Goal: Task Accomplishment & Management: Use online tool/utility

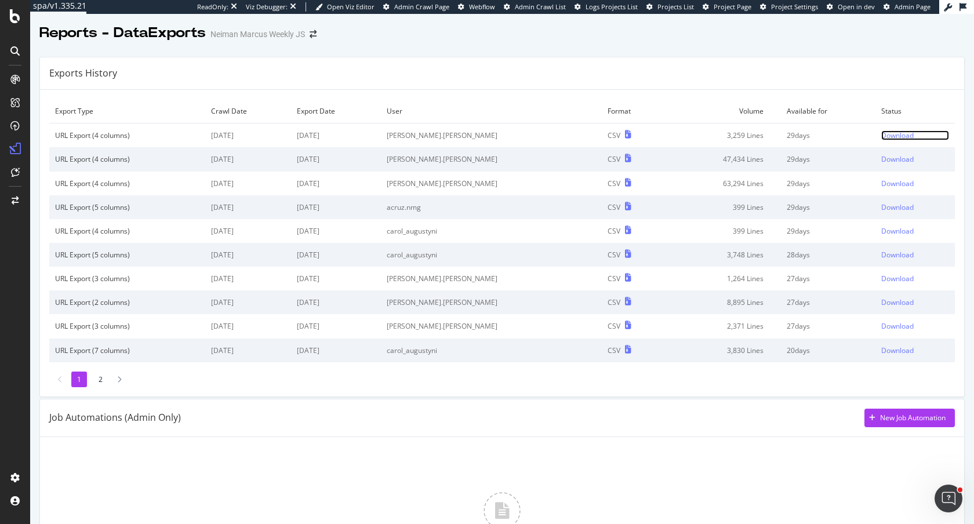
click at [893, 135] on div "Download" at bounding box center [897, 135] width 32 height 10
click at [895, 158] on div "Download" at bounding box center [897, 159] width 32 height 10
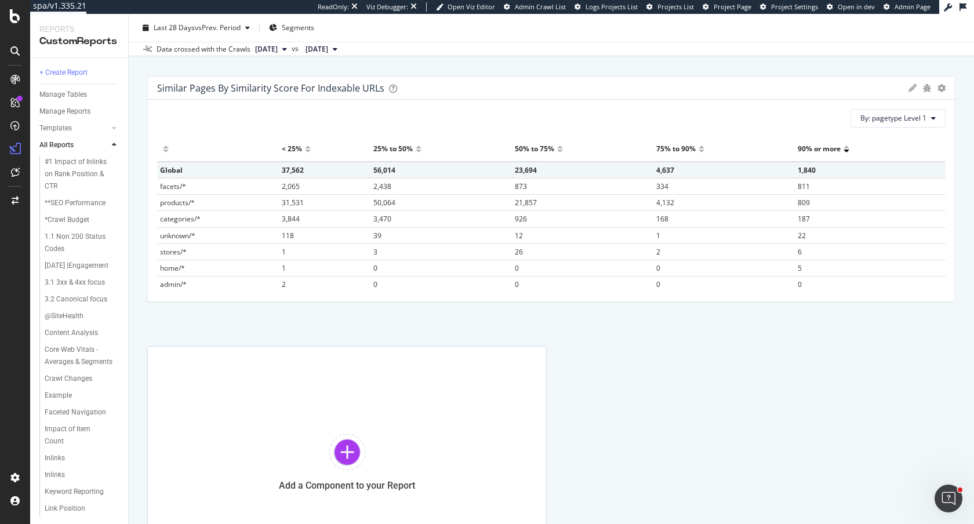
scroll to position [377, 0]
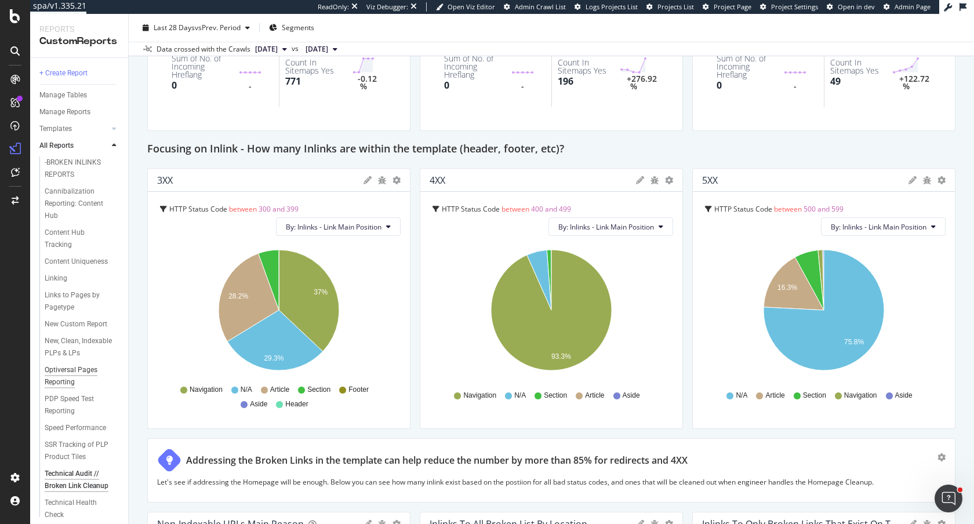
scroll to position [6, 0]
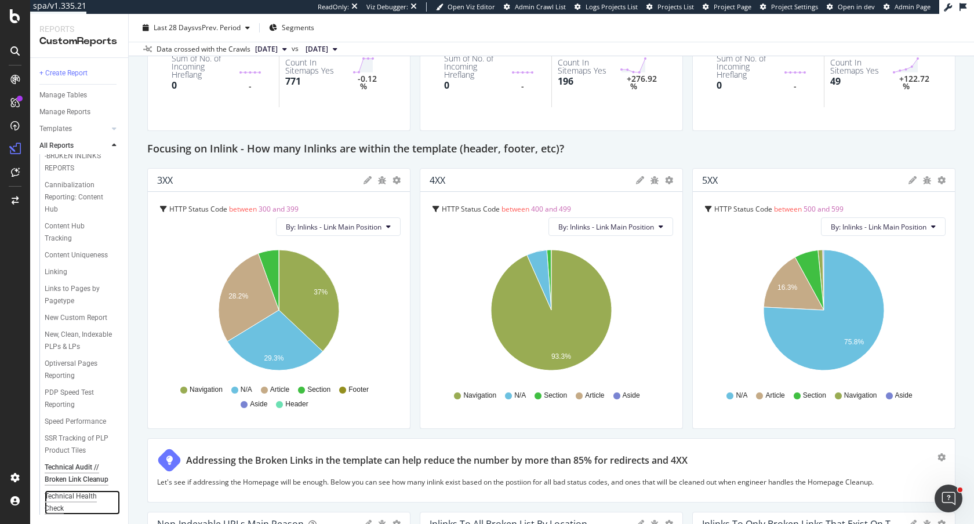
click at [61, 497] on div "Technical Health Check" at bounding box center [77, 502] width 65 height 24
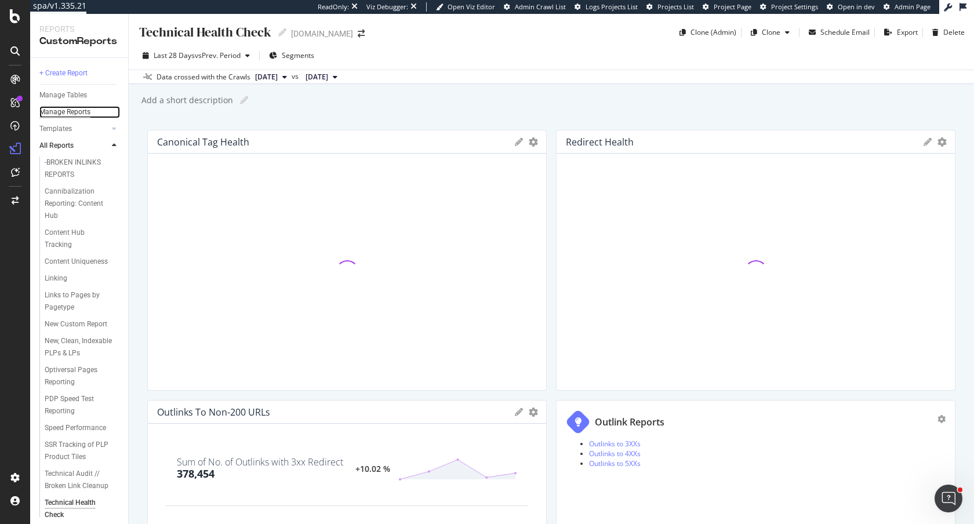
click at [82, 115] on div "Manage Reports" at bounding box center [64, 112] width 51 height 12
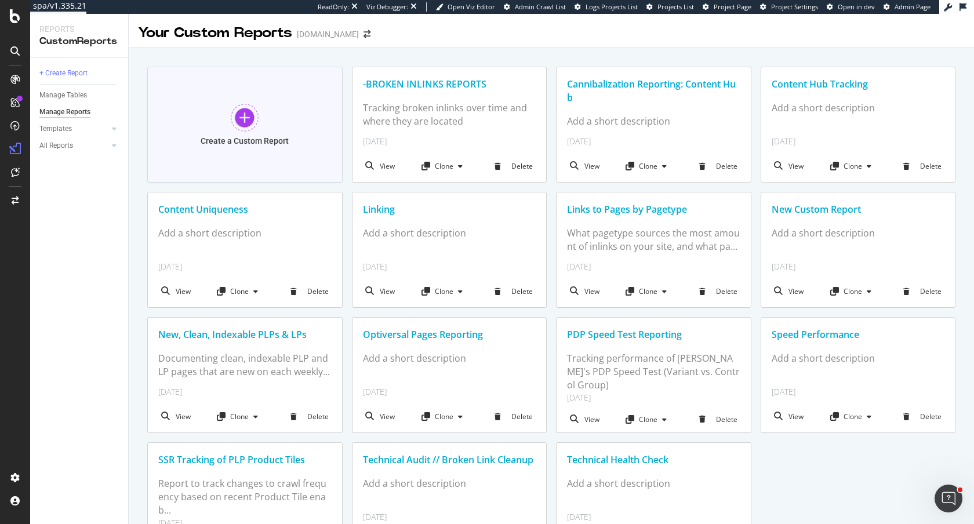
click at [234, 114] on div at bounding box center [245, 118] width 28 height 28
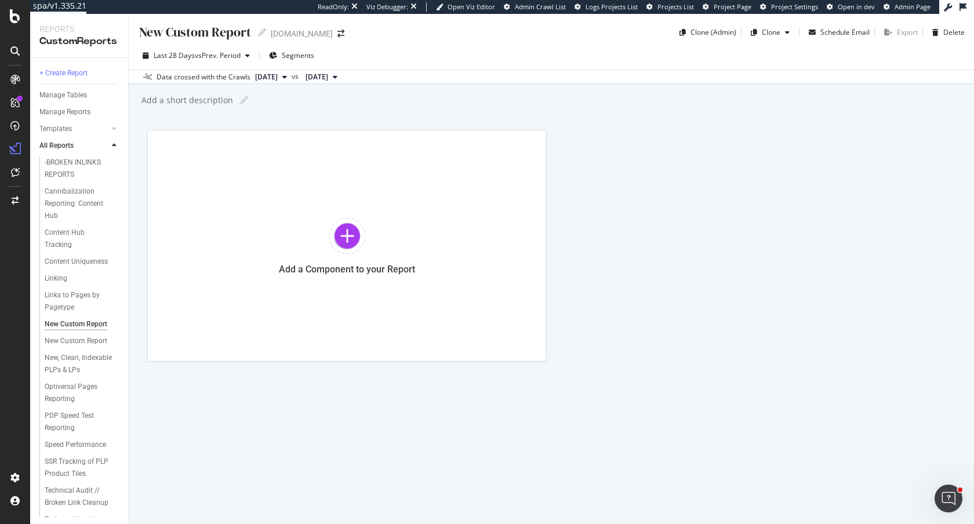
click at [208, 30] on div "New Custom Report" at bounding box center [194, 32] width 113 height 18
type input "Technical Audit // Sitemap Cleanup"
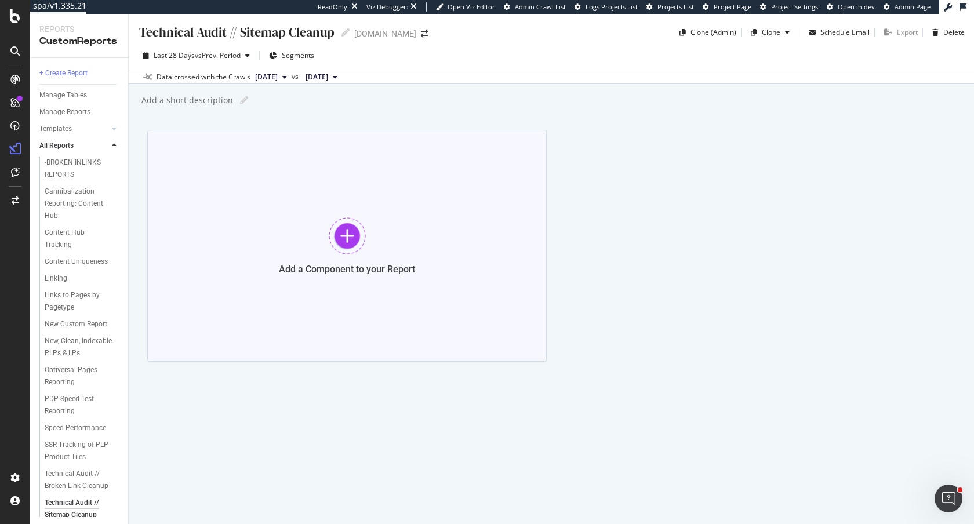
click at [357, 236] on div at bounding box center [347, 235] width 37 height 37
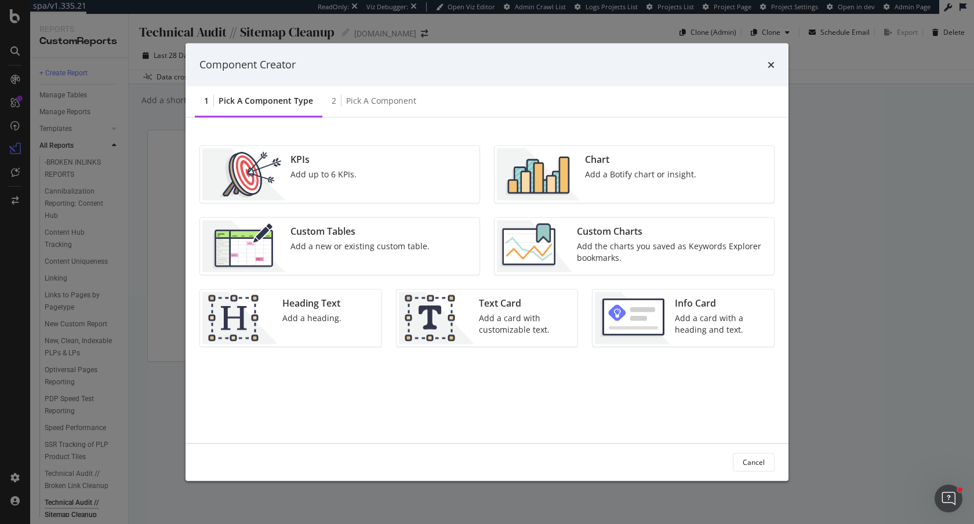
click at [357, 169] on div "KPIs Add up to 6 KPIs." at bounding box center [323, 174] width 75 height 52
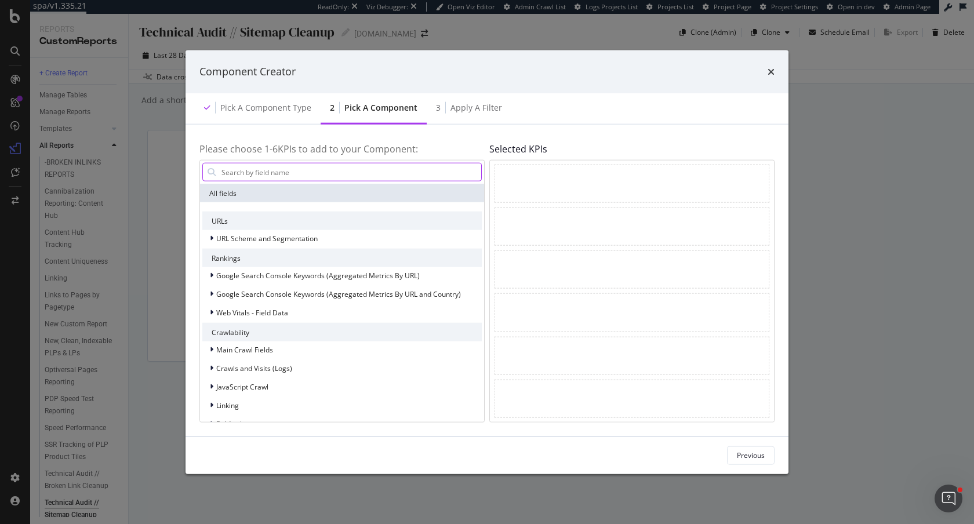
click at [379, 172] on input "modal" at bounding box center [350, 171] width 261 height 17
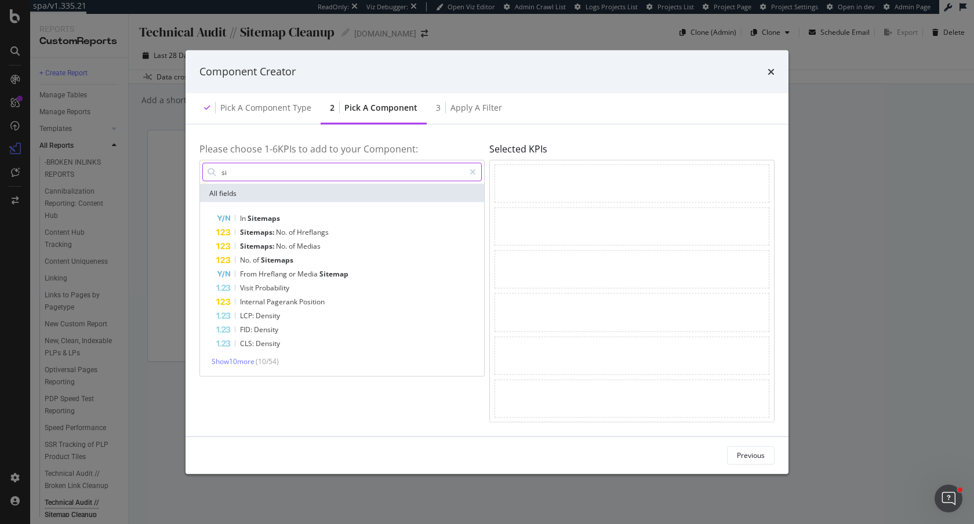
type input "s"
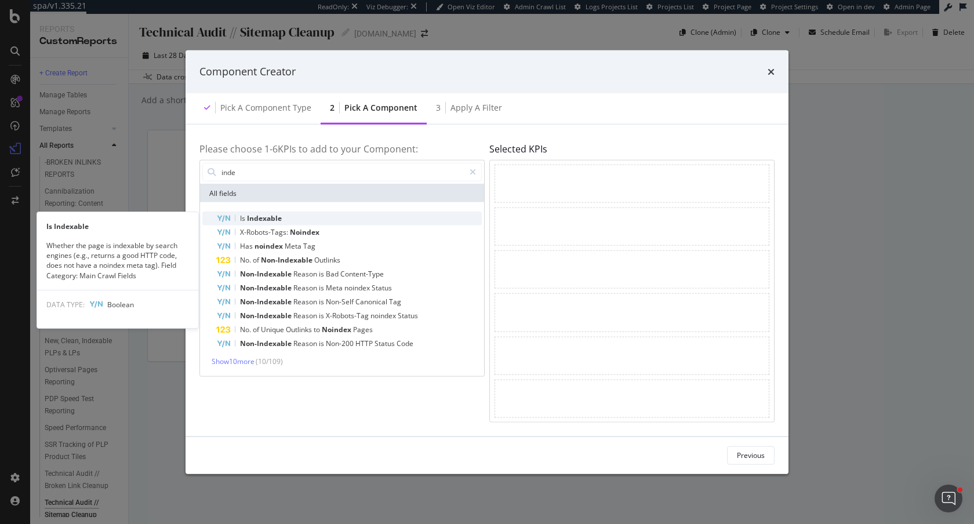
type input "inde"
click at [274, 221] on span "Indexable" at bounding box center [264, 218] width 35 height 10
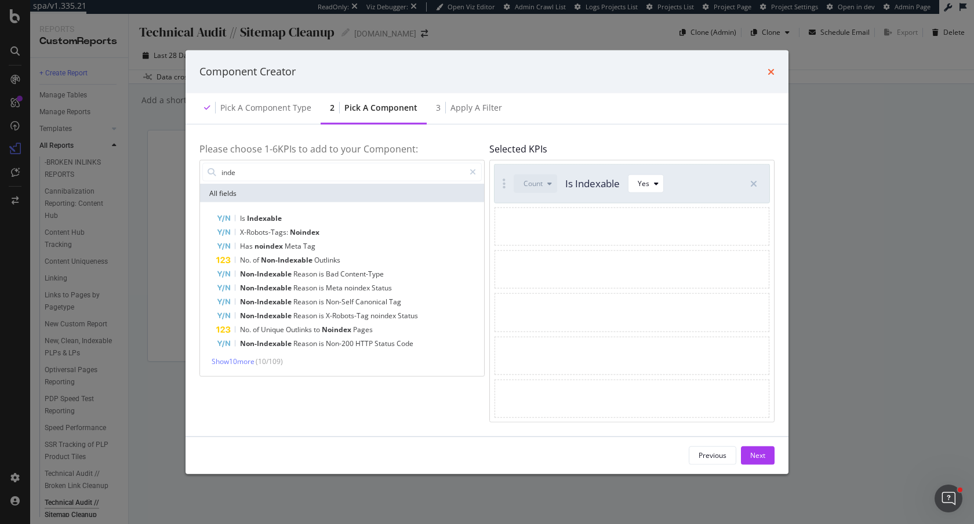
click at [771, 70] on icon "times" at bounding box center [770, 71] width 7 height 9
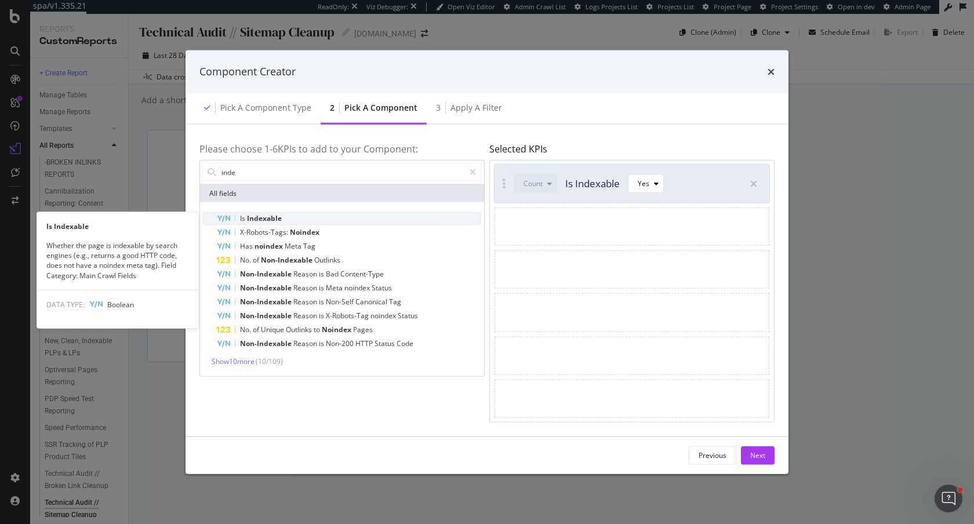
click at [270, 219] on span "Indexable" at bounding box center [264, 218] width 35 height 10
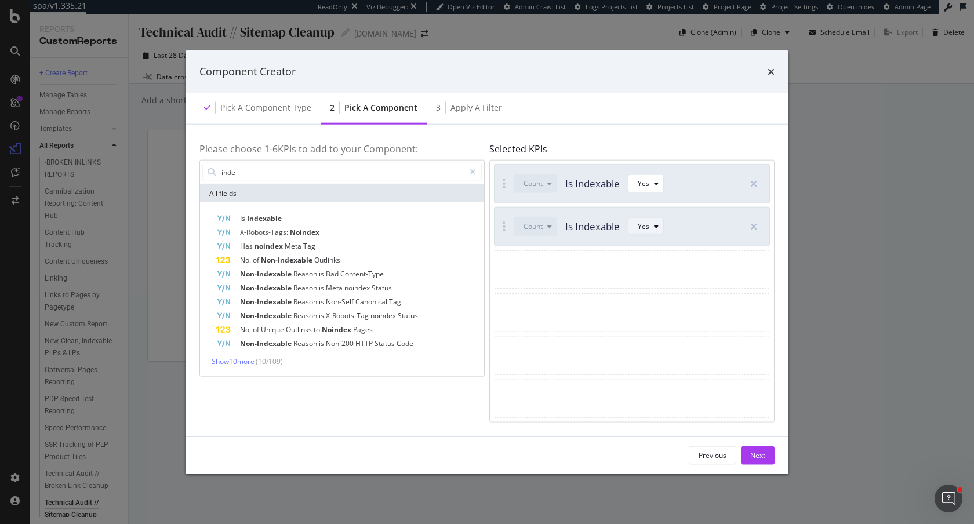
click at [654, 232] on div "Yes" at bounding box center [649, 226] width 25 height 16
click at [654, 265] on div "No" at bounding box center [649, 265] width 30 height 14
click at [769, 461] on button "Next" at bounding box center [758, 455] width 34 height 19
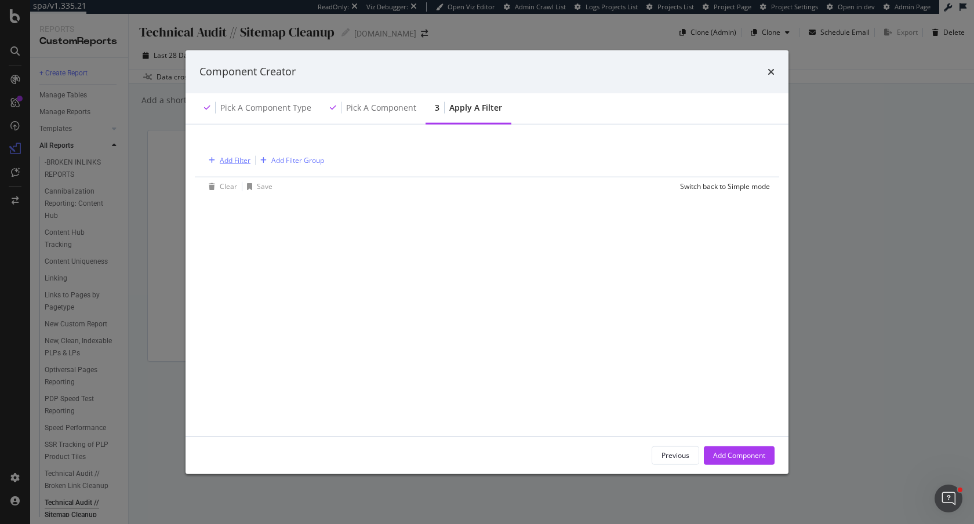
click at [228, 158] on div "Add Filter" at bounding box center [235, 160] width 31 height 10
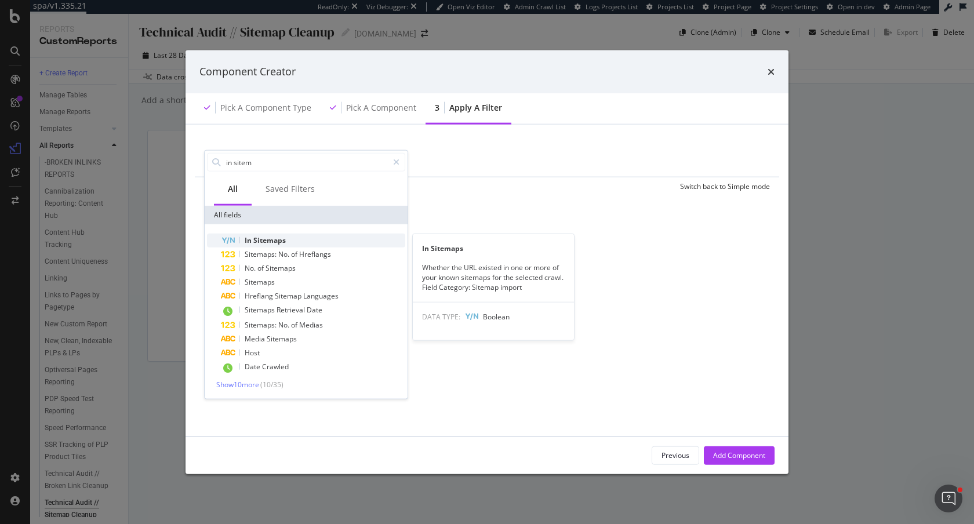
type input "in sitem"
click at [292, 241] on div "In Sitemaps" at bounding box center [313, 241] width 184 height 14
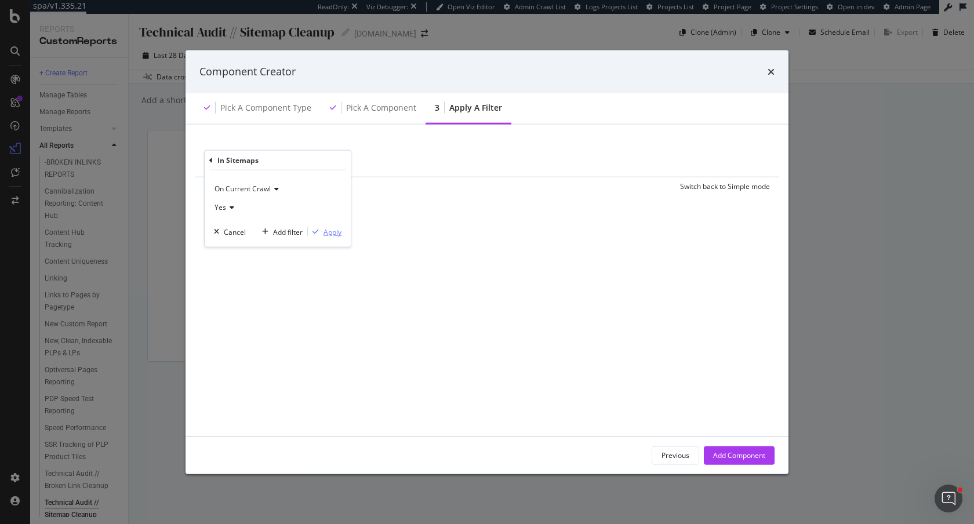
click at [325, 229] on div "Apply" at bounding box center [332, 232] width 18 height 10
click at [721, 457] on div "Add Component" at bounding box center [739, 455] width 52 height 10
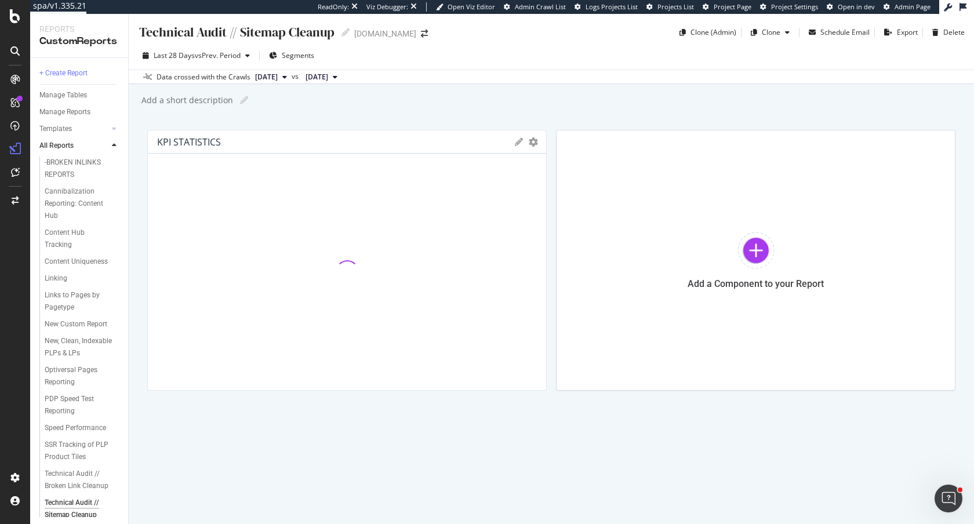
click at [515, 142] on icon at bounding box center [519, 142] width 8 height 8
click at [340, 176] on input "KPI STATISTICS" at bounding box center [369, 180] width 330 height 19
type input "Indexable vs. Non-Indexable URLs in the Sitemap"
click at [527, 341] on div "Save" at bounding box center [523, 337] width 20 height 13
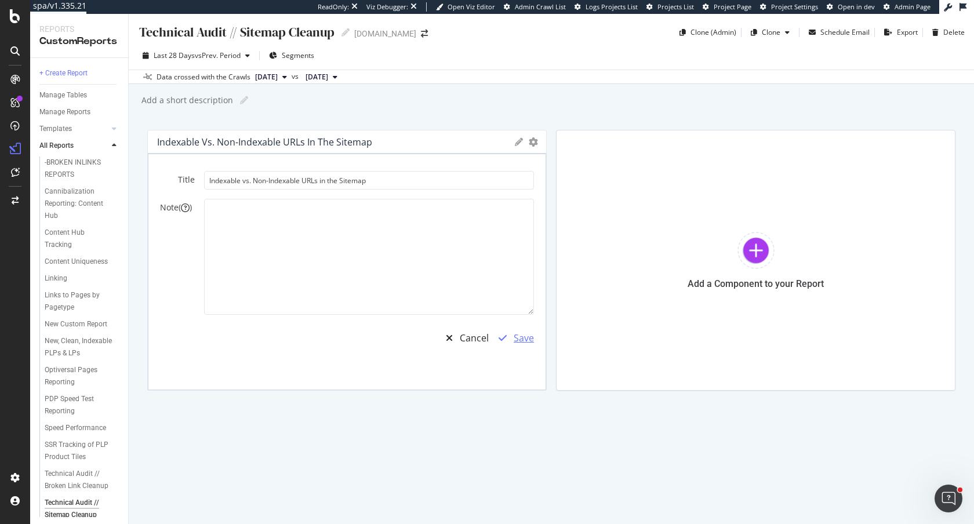
click at [520, 340] on div "Save" at bounding box center [523, 337] width 20 height 13
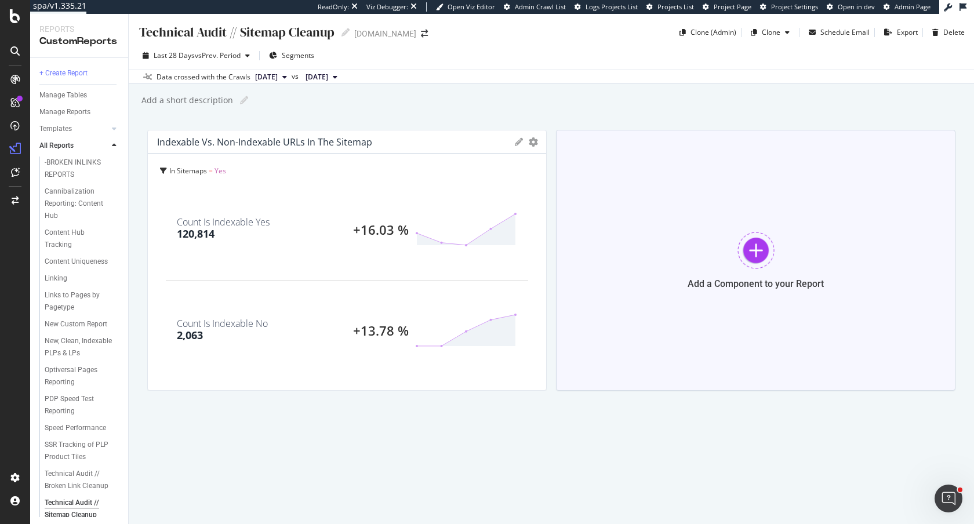
click at [760, 256] on div at bounding box center [755, 250] width 37 height 37
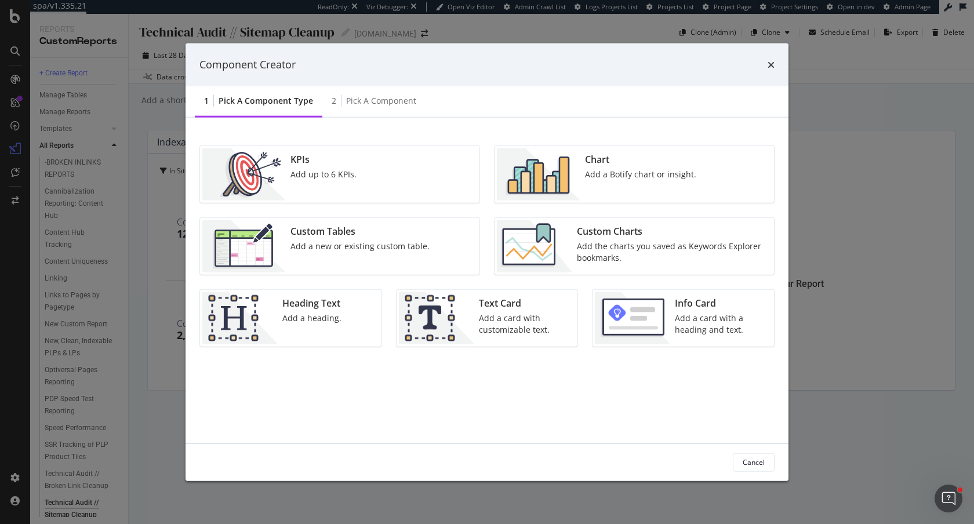
click at [367, 178] on div "KPIs Add up to 6 KPIs." at bounding box center [339, 173] width 279 height 57
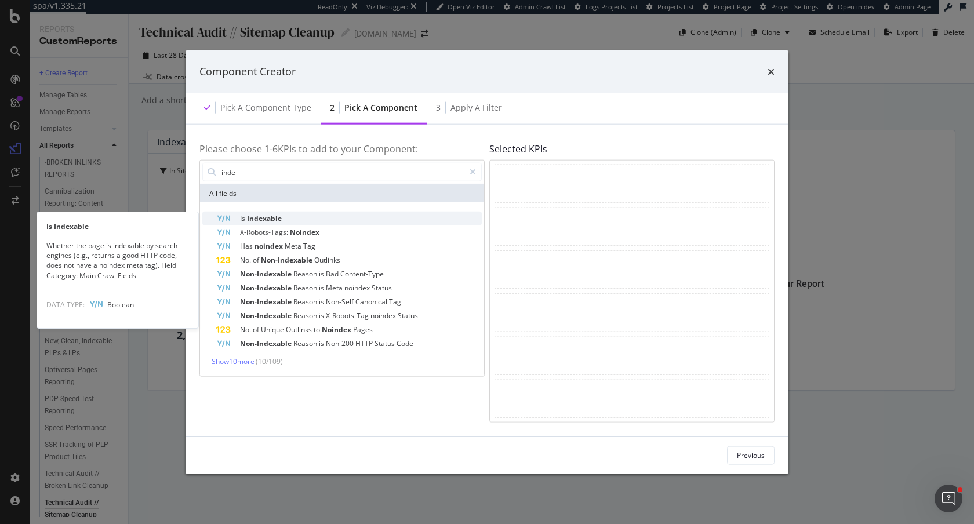
type input "inde"
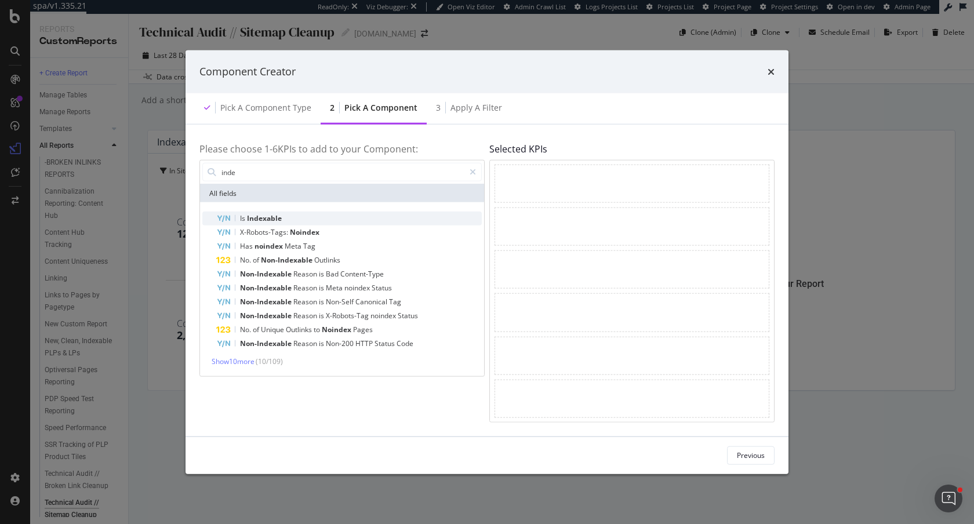
click at [249, 215] on span "Indexable" at bounding box center [264, 218] width 35 height 10
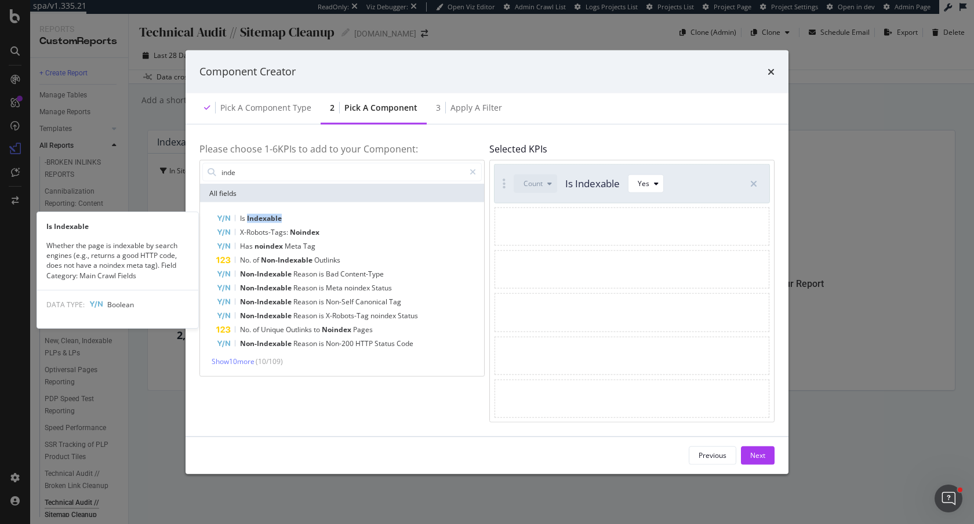
click at [249, 215] on span "Indexable" at bounding box center [264, 218] width 35 height 10
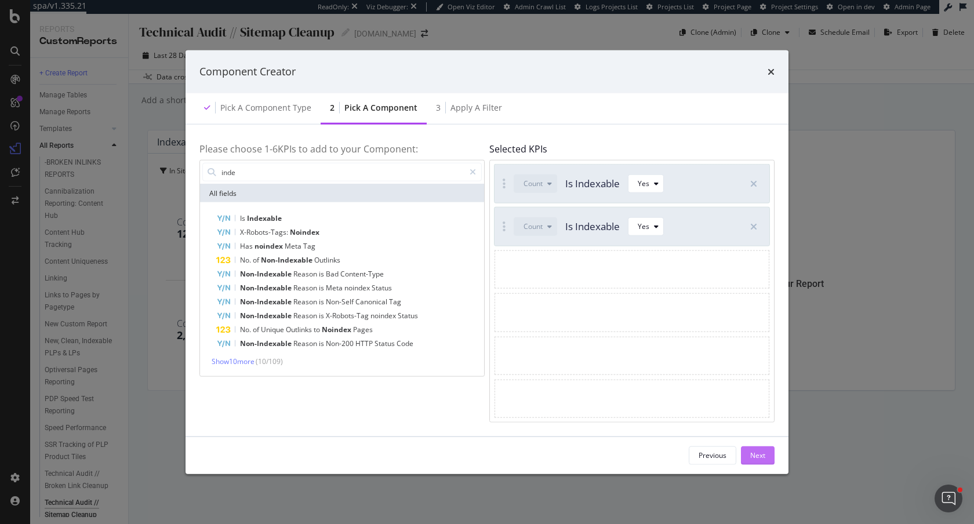
click at [759, 453] on div "Next" at bounding box center [757, 455] width 15 height 10
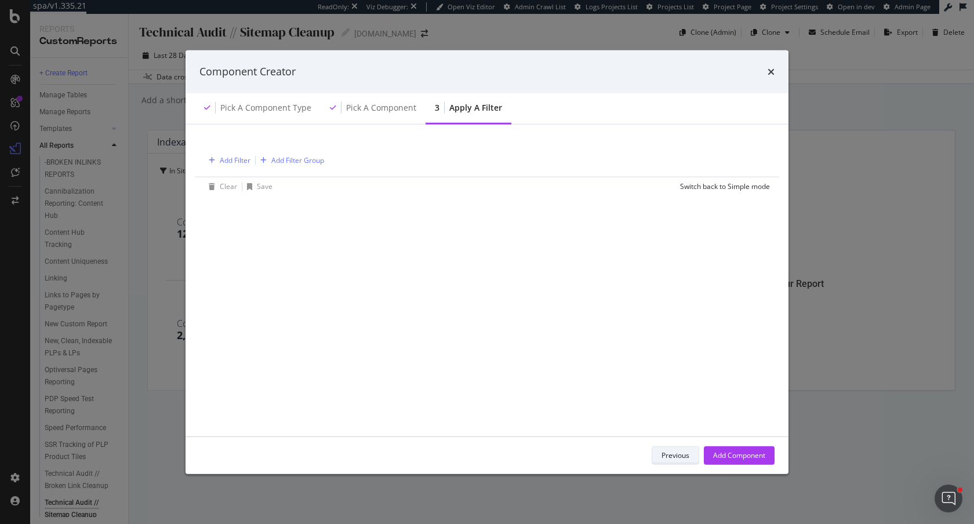
click at [673, 457] on div "Previous" at bounding box center [675, 455] width 28 height 10
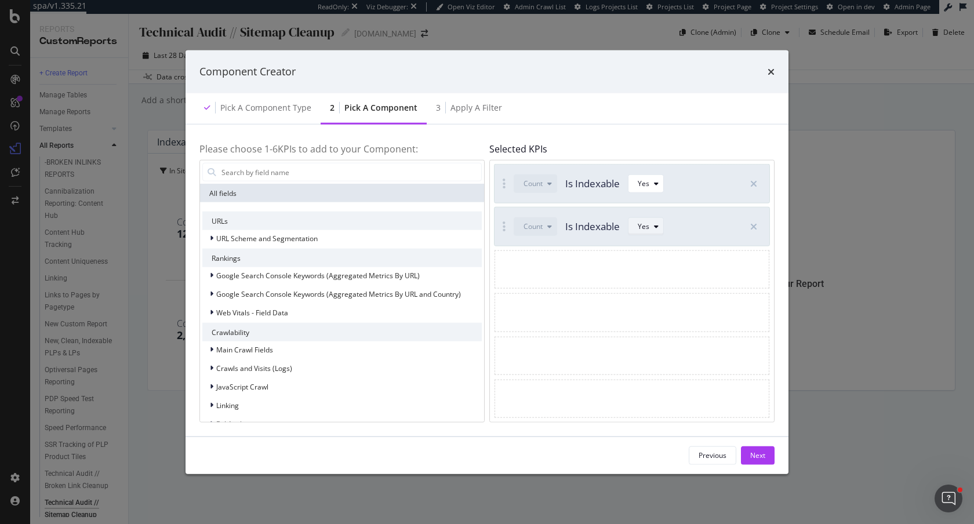
click at [644, 228] on div "Yes" at bounding box center [643, 226] width 12 height 7
click at [644, 265] on div "No" at bounding box center [647, 265] width 9 height 10
click at [750, 458] on div "Next" at bounding box center [757, 455] width 15 height 10
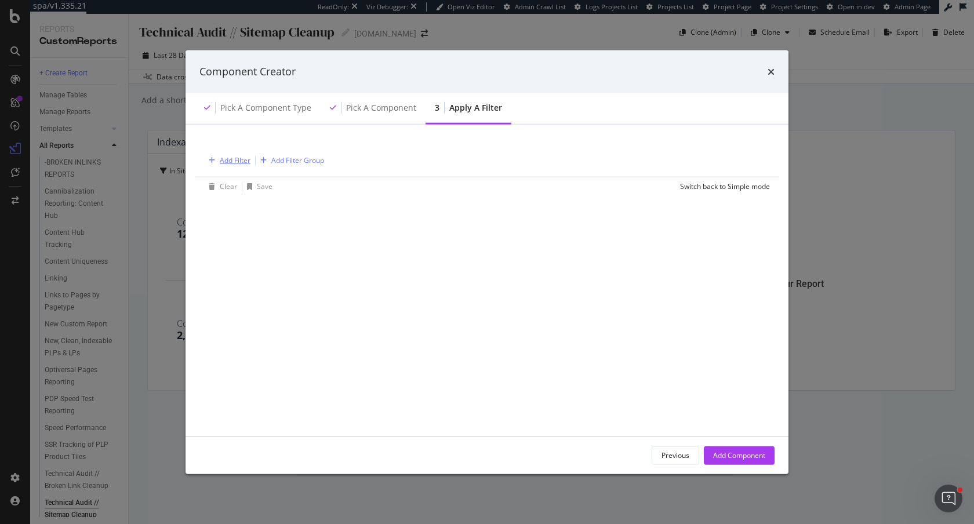
click at [242, 159] on div "Add Filter" at bounding box center [235, 160] width 31 height 10
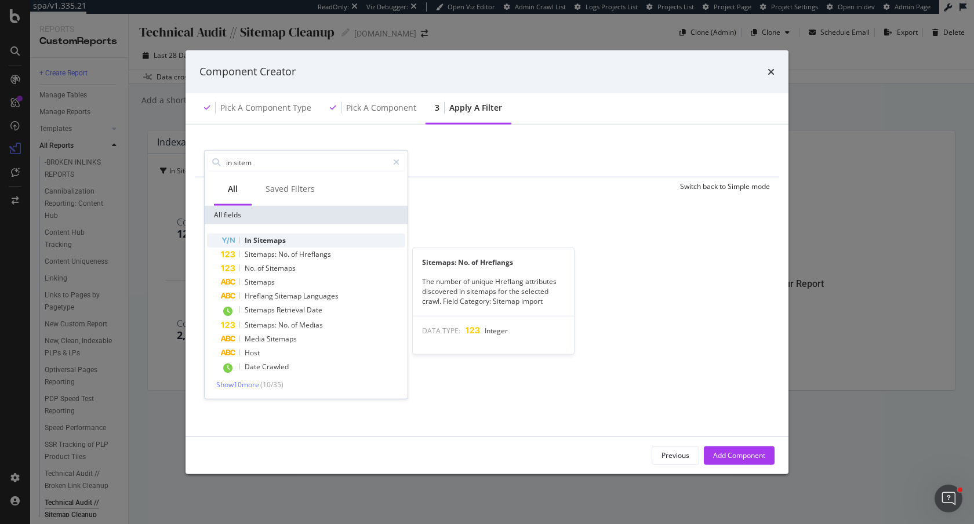
type input "in sitem"
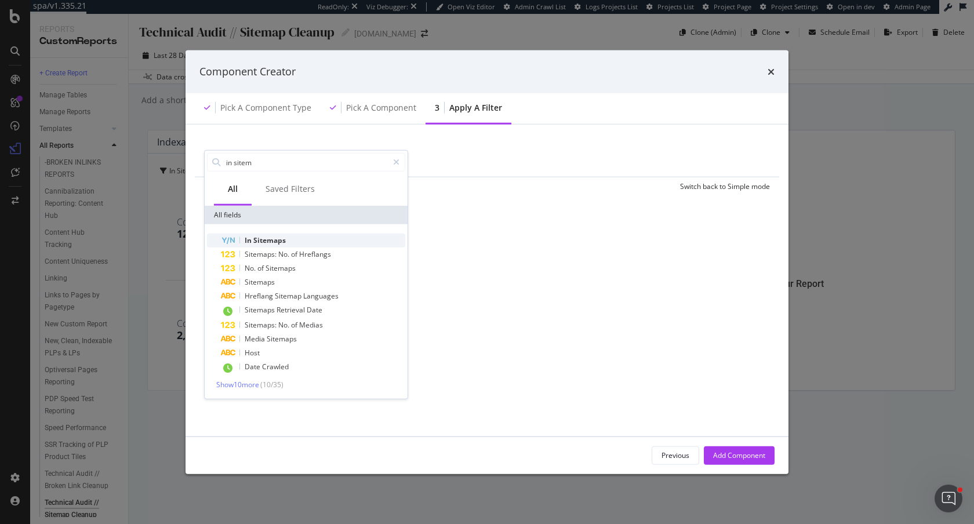
click at [285, 242] on div "In Sitemaps" at bounding box center [313, 241] width 184 height 14
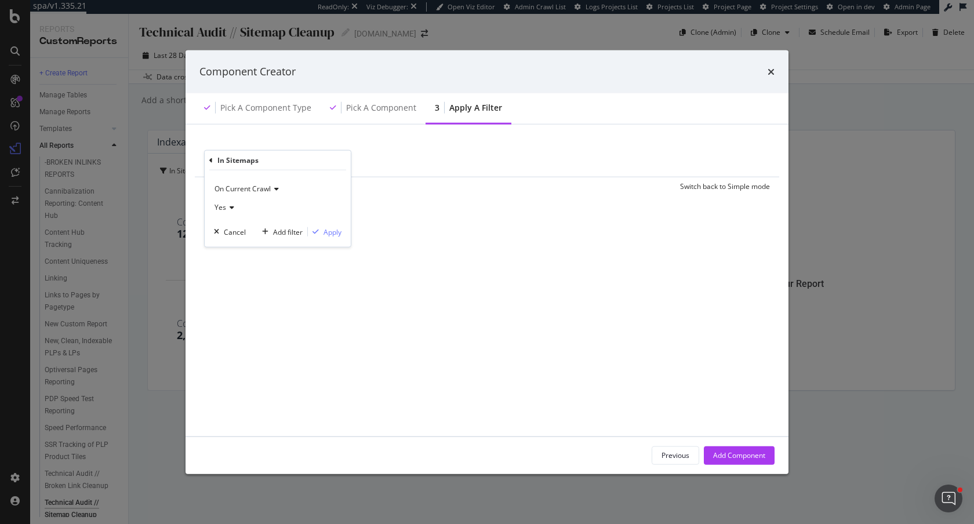
click at [217, 202] on div "Yes" at bounding box center [277, 207] width 127 height 19
click at [245, 246] on div "No" at bounding box center [279, 246] width 124 height 15
click at [325, 227] on div "Apply" at bounding box center [332, 232] width 18 height 10
click at [730, 449] on div "Add Component" at bounding box center [739, 454] width 52 height 17
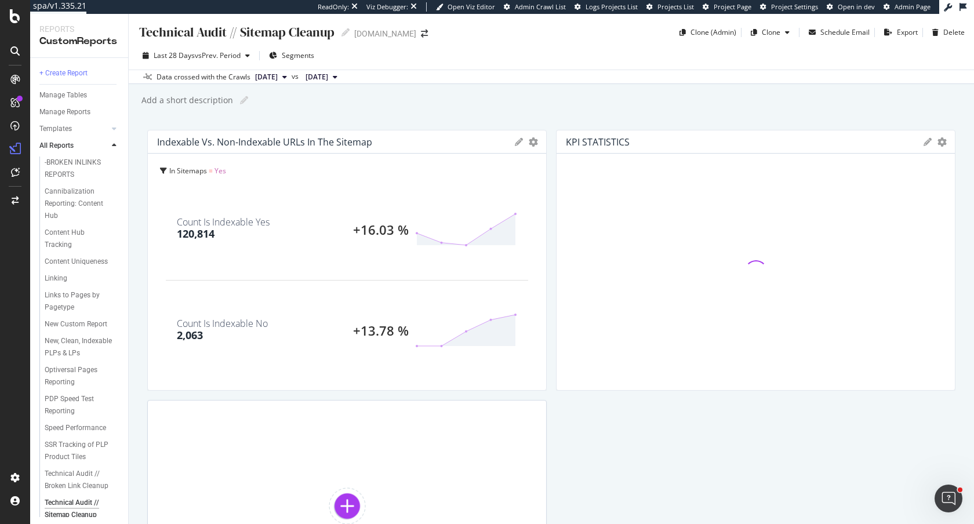
click at [920, 141] on div "KPI STATISTICS KPIs Table Edit KPIs Edit Filter Export as CSV Delete Add to Cus…" at bounding box center [755, 141] width 398 height 23
click at [927, 141] on icon at bounding box center [927, 142] width 8 height 8
click at [700, 181] on input "KPI STATISTICS" at bounding box center [778, 180] width 330 height 19
click at [646, 191] on div "Title KPI STATISTICS Note ( ) Cancel Save" at bounding box center [755, 261] width 374 height 181
click at [646, 185] on input "KPI STATISTICS" at bounding box center [778, 180] width 330 height 19
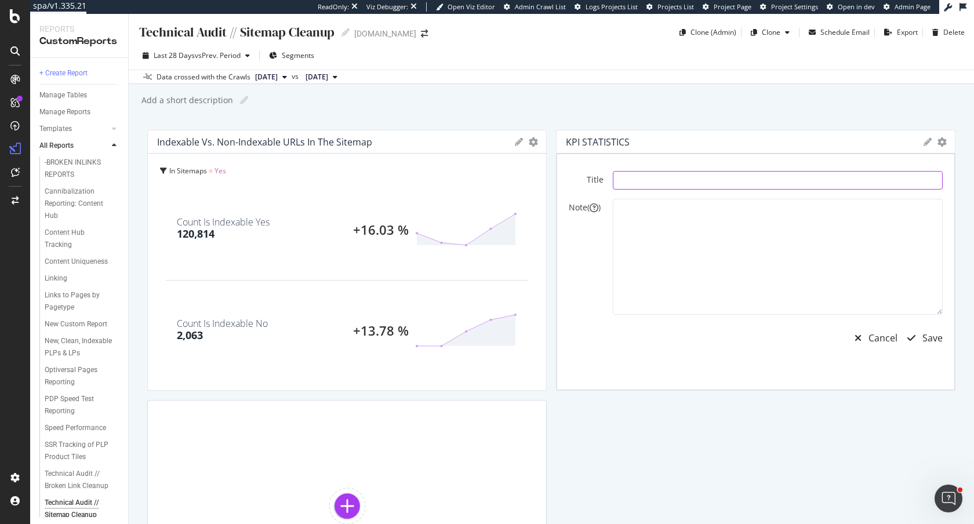
paste input "Indexable vs. Non-Indexable URLs in the Sitemap"
drag, startPoint x: 749, startPoint y: 182, endPoint x: 827, endPoint y: 181, distance: 78.2
click at [749, 182] on input "Indexable vs. Non-Indexable URLs in the Sitemap" at bounding box center [778, 180] width 330 height 19
click at [749, 182] on input "Indexable vs. Non-Indexable URLs in the NOT in the Sitemap" at bounding box center [778, 180] width 330 height 19
type input "Indexable vs. Non-Indexable URLs NOT in the Sitemap"
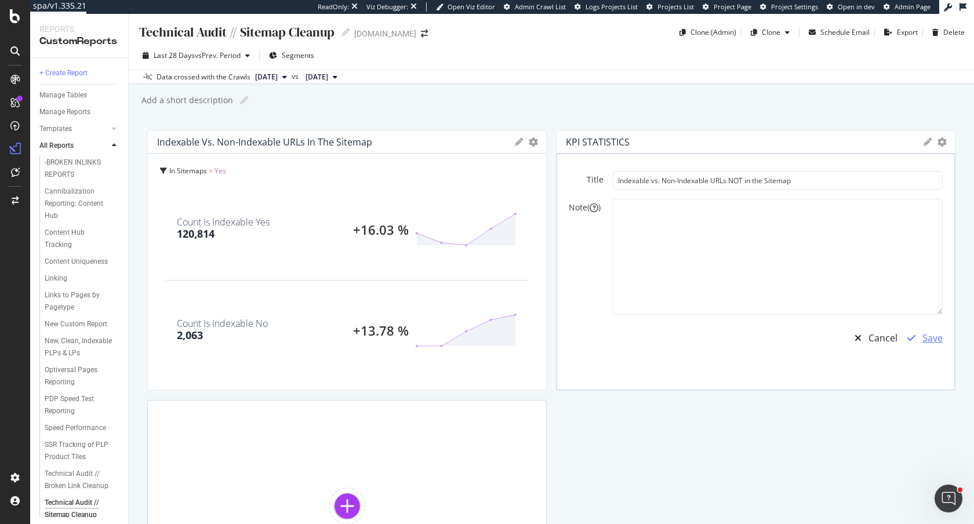
click at [932, 334] on div "Save" at bounding box center [932, 337] width 20 height 13
click at [931, 340] on div "Save" at bounding box center [932, 337] width 20 height 13
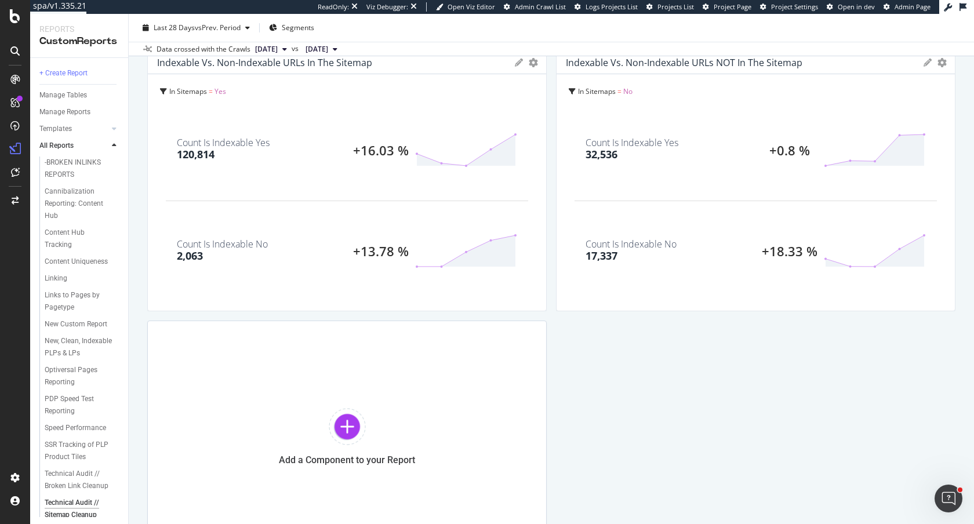
scroll to position [98, 0]
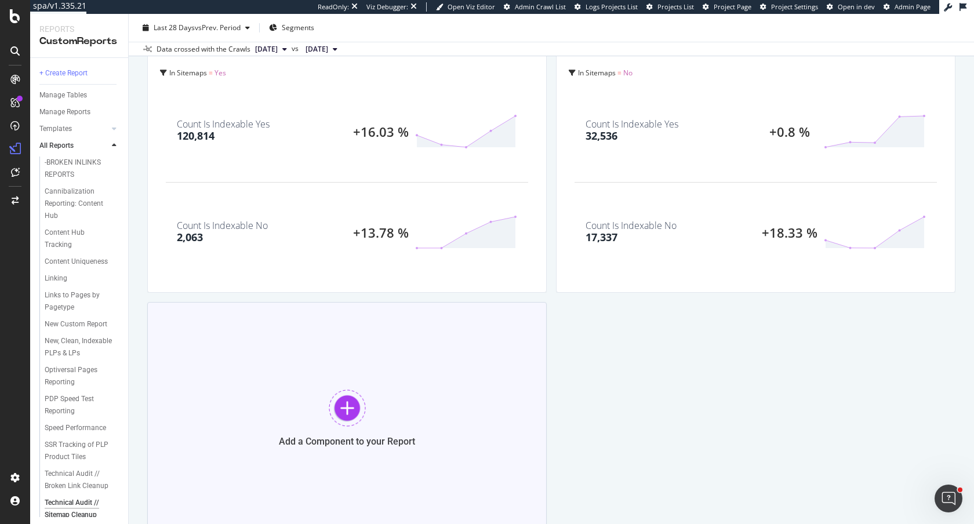
click at [349, 413] on div at bounding box center [347, 407] width 37 height 37
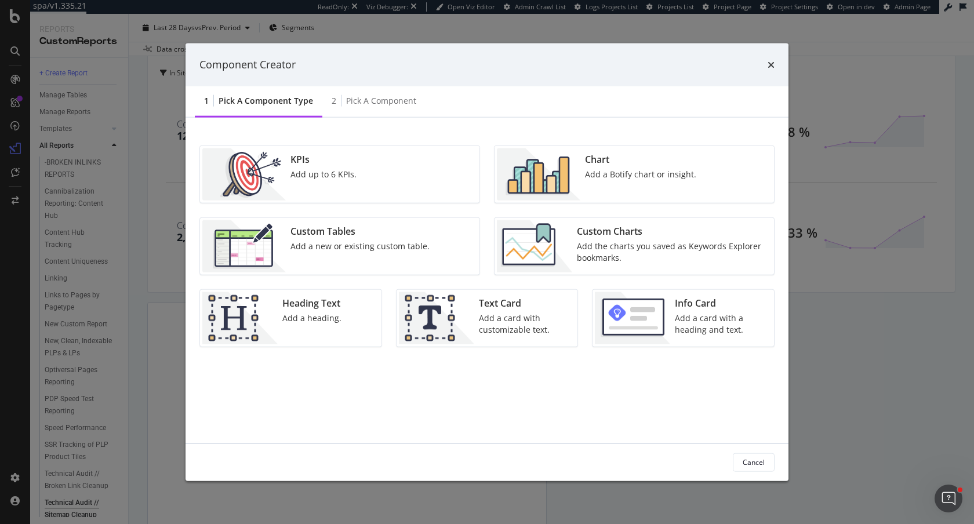
click at [535, 173] on img "modal" at bounding box center [538, 174] width 83 height 52
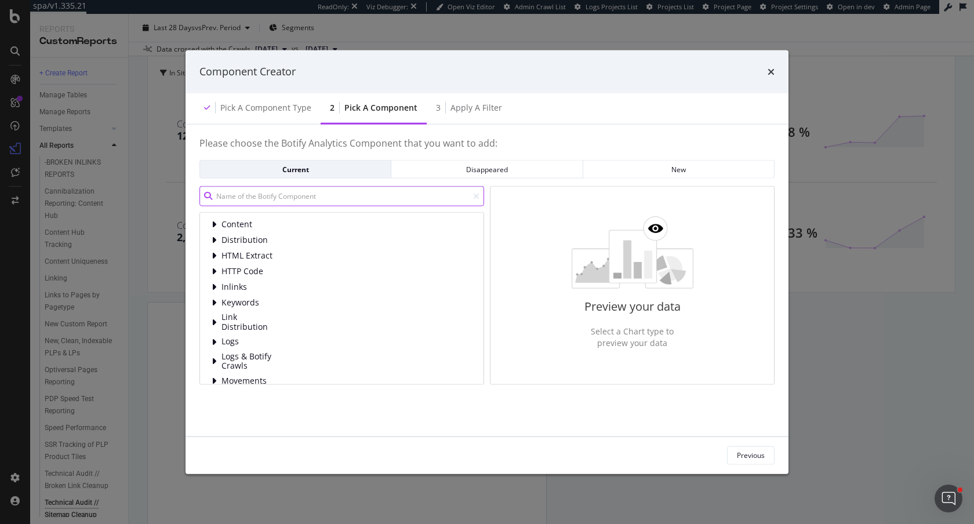
click at [385, 192] on input "modal" at bounding box center [341, 196] width 285 height 20
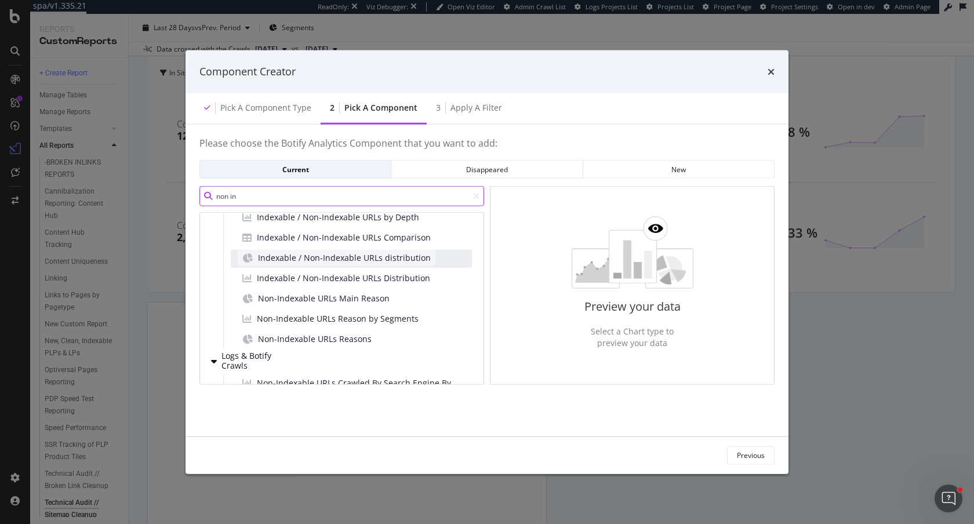
scroll to position [30, 0]
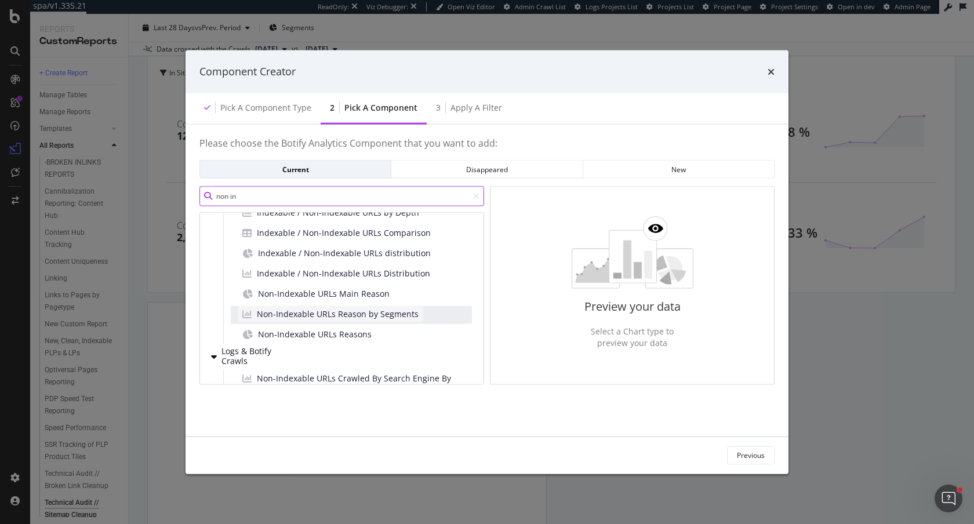
type input "non in"
click at [327, 319] on span "Non-Indexable URLs Reason by Segments" at bounding box center [338, 314] width 162 height 12
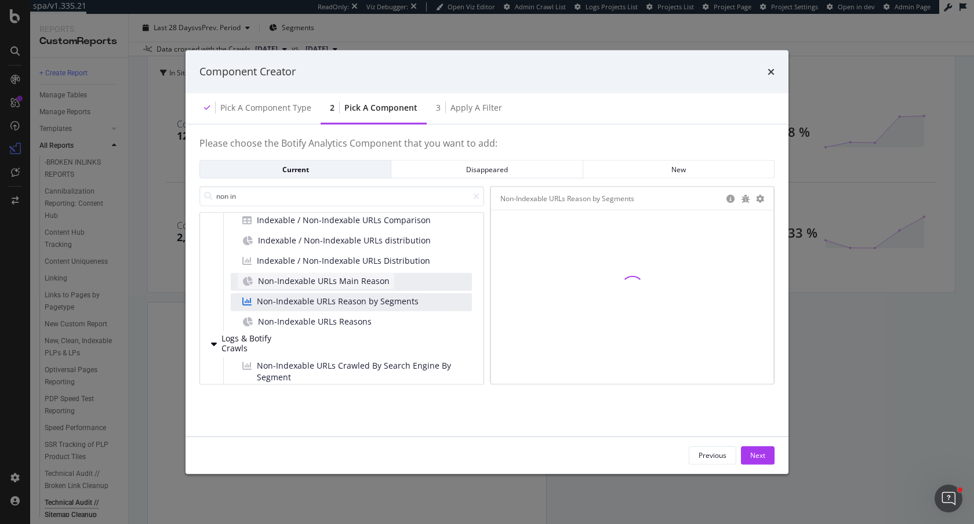
scroll to position [51, 0]
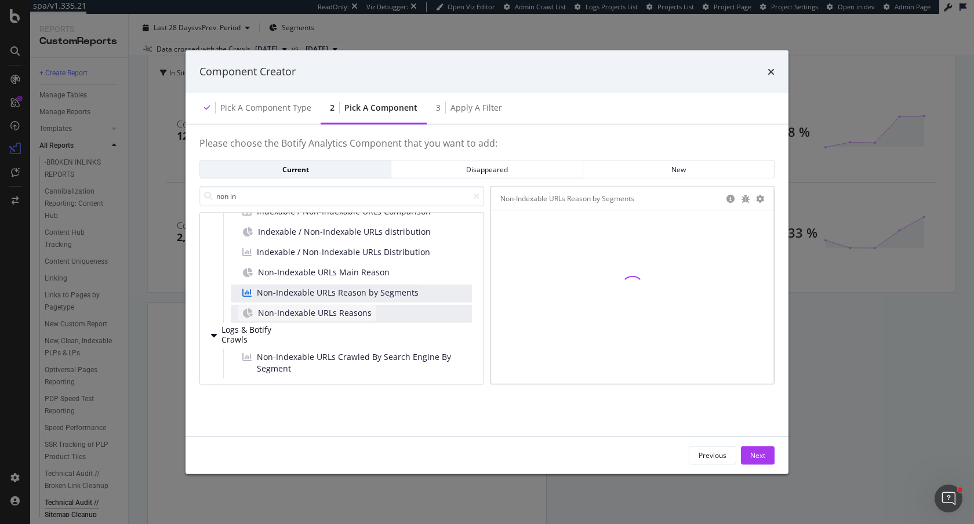
click at [337, 309] on span "Non-Indexable URLs Reasons" at bounding box center [315, 313] width 114 height 12
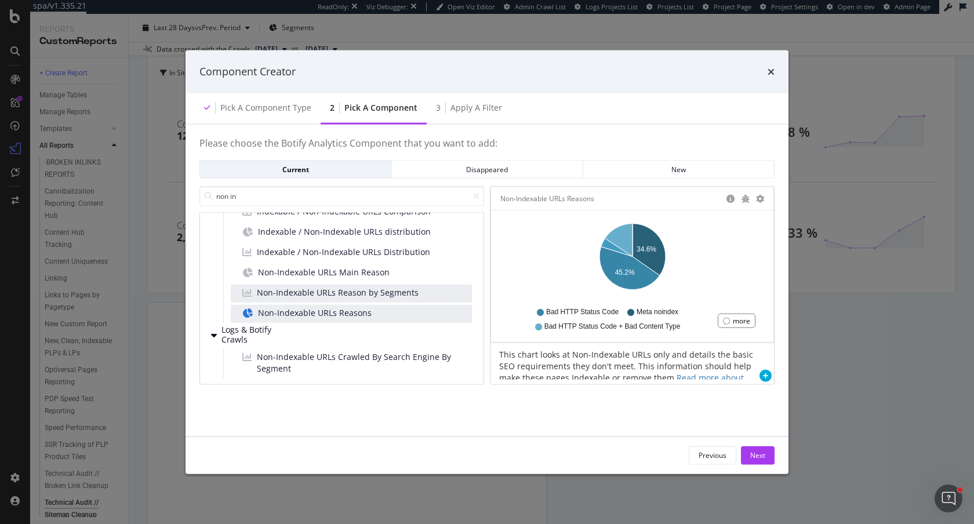
click at [445, 287] on div "Non-Indexable URLs Reason by Segments" at bounding box center [351, 294] width 241 height 18
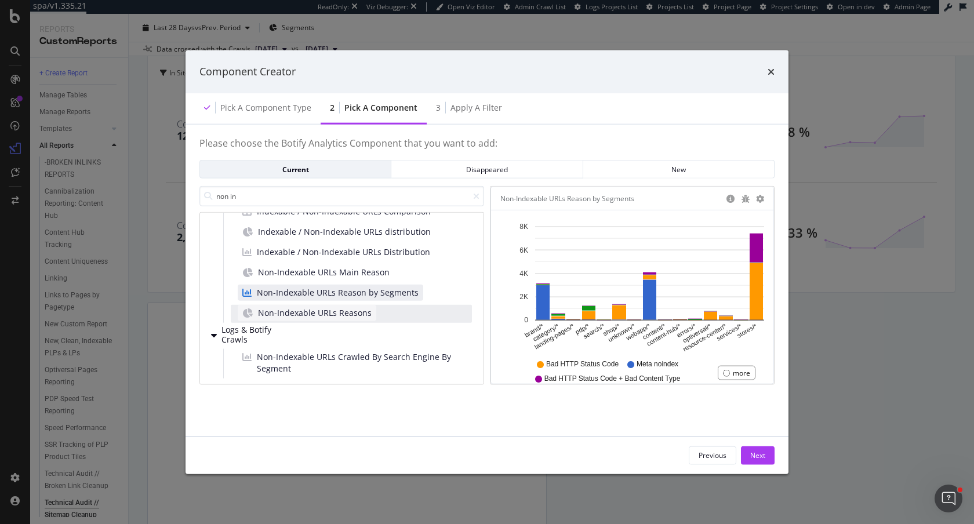
click at [358, 308] on span "Non-Indexable URLs Reasons" at bounding box center [315, 313] width 114 height 12
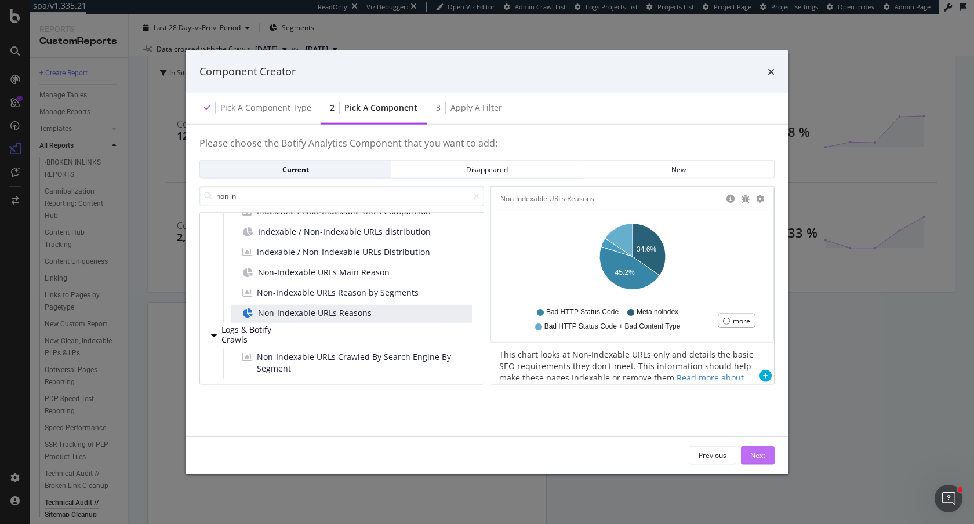
click at [752, 449] on div "Next" at bounding box center [757, 454] width 15 height 17
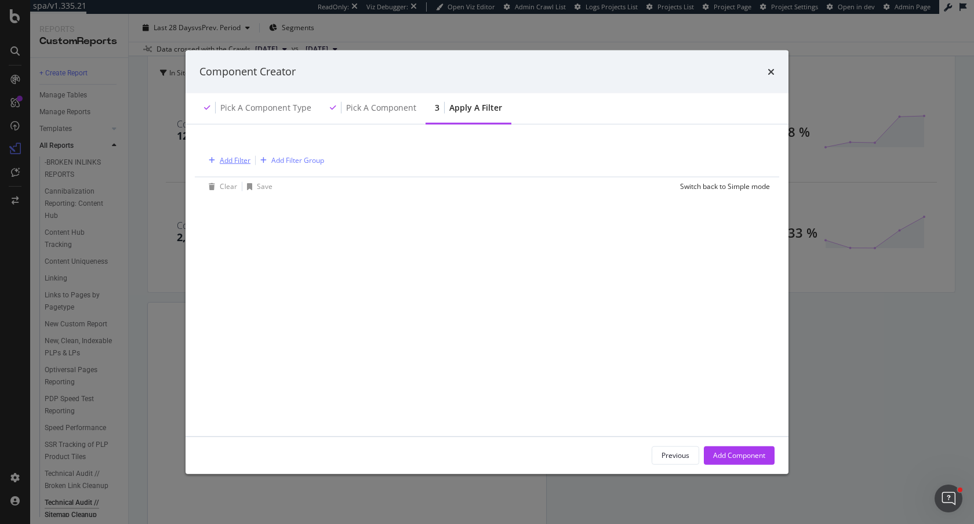
click at [237, 154] on div "Add Filter" at bounding box center [227, 160] width 46 height 13
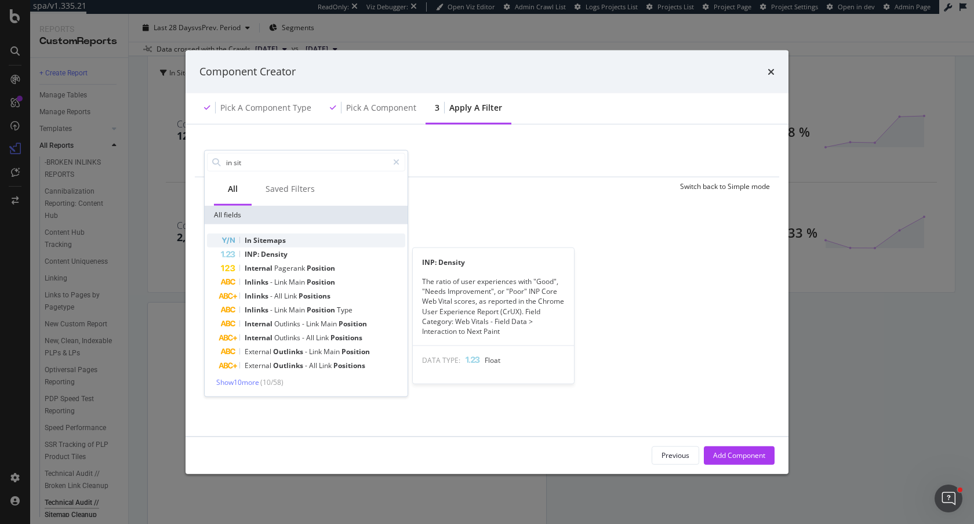
type input "in sit"
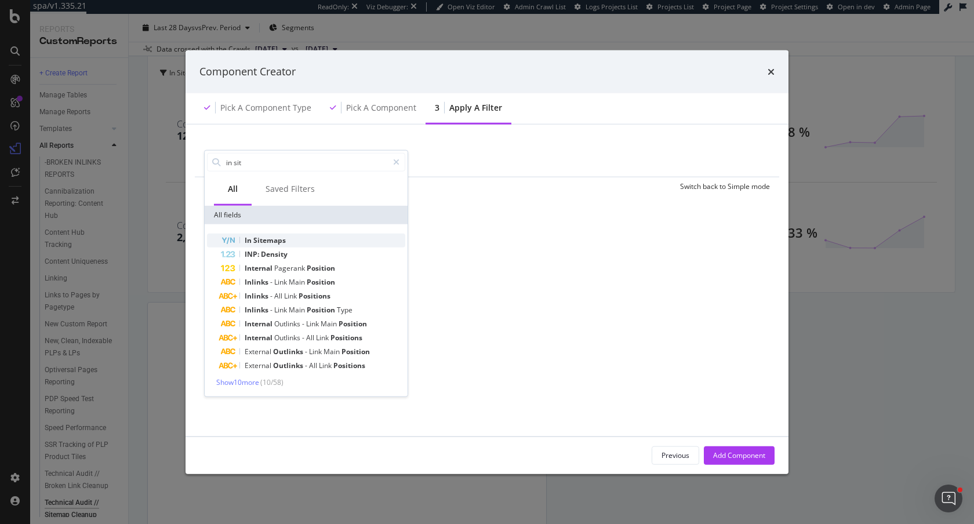
click at [278, 240] on span "Sitemaps" at bounding box center [269, 240] width 32 height 10
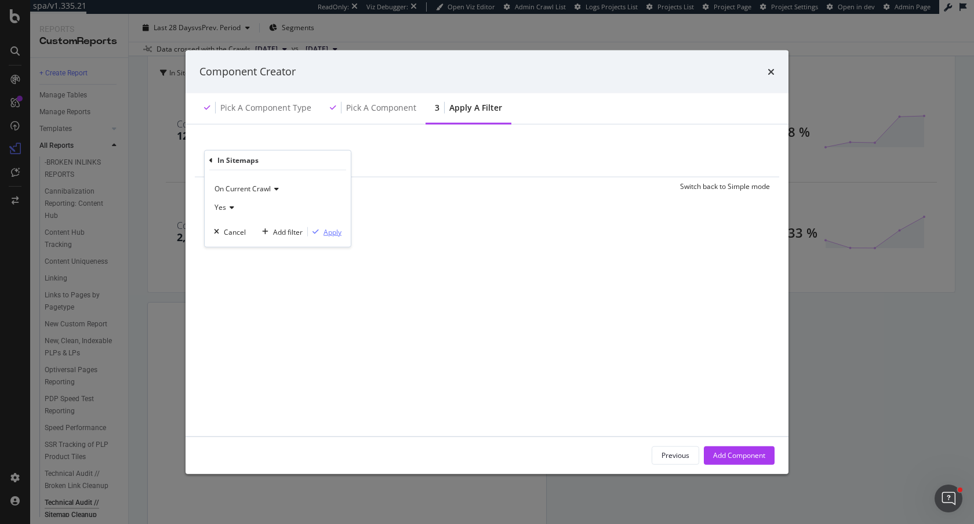
click at [333, 229] on div "Apply" at bounding box center [332, 232] width 18 height 10
click at [749, 455] on div "Add Component" at bounding box center [739, 455] width 52 height 10
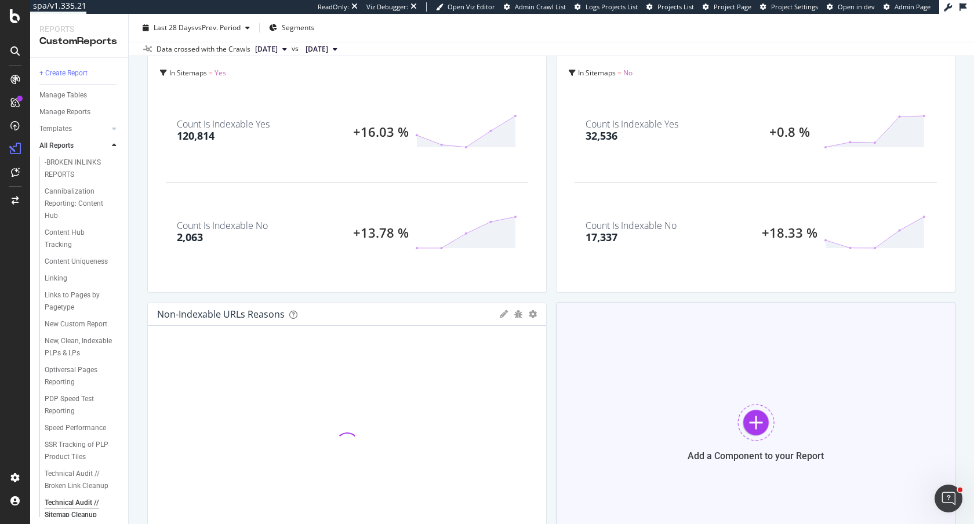
click at [727, 422] on div "Add a Component to your Report" at bounding box center [755, 432] width 399 height 261
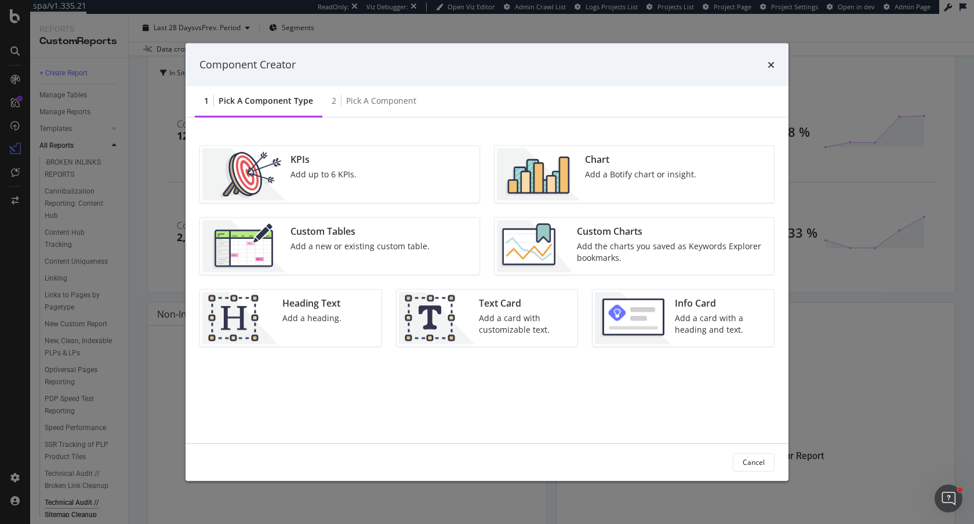
click at [644, 176] on div "Add a Botify chart or insight." at bounding box center [640, 174] width 111 height 12
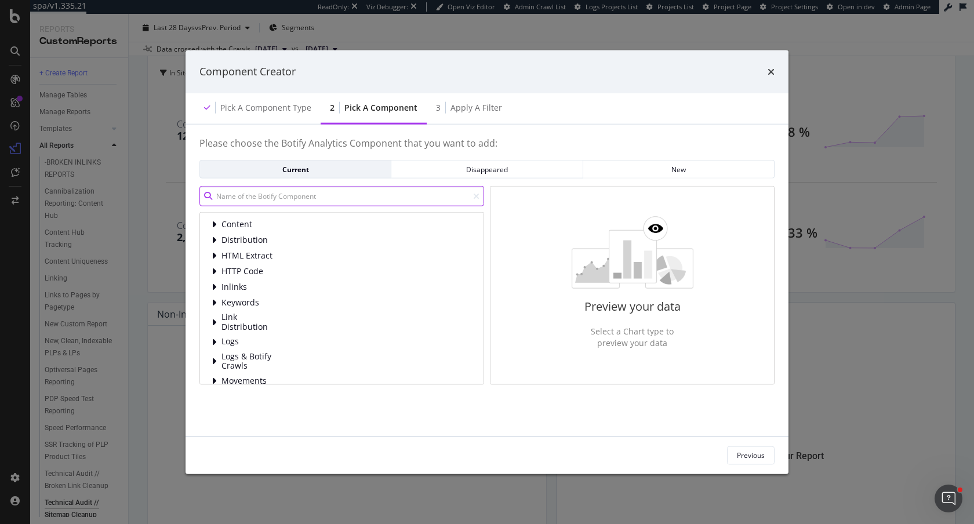
click at [371, 195] on input "modal" at bounding box center [341, 196] width 285 height 20
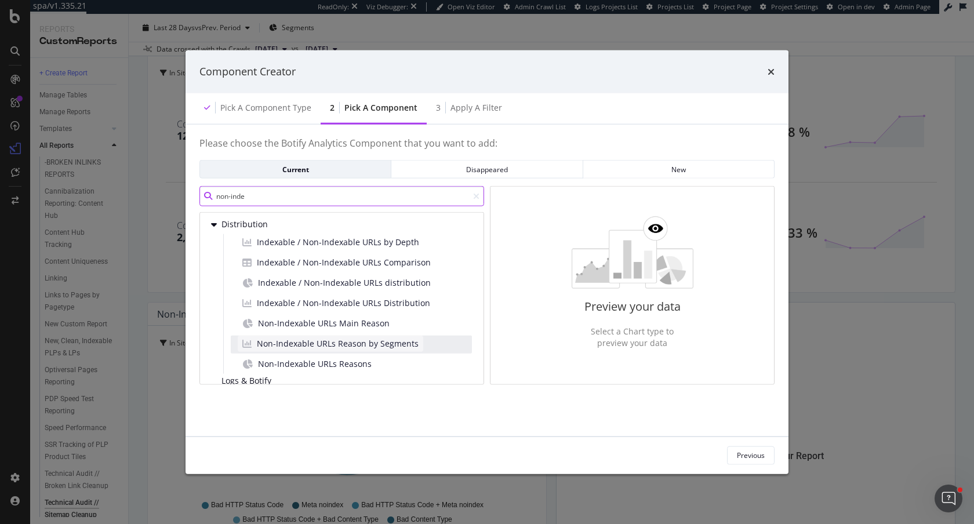
type input "non-inde"
click at [365, 350] on div "Non-Indexable URLs Reason by Segments" at bounding box center [330, 344] width 185 height 16
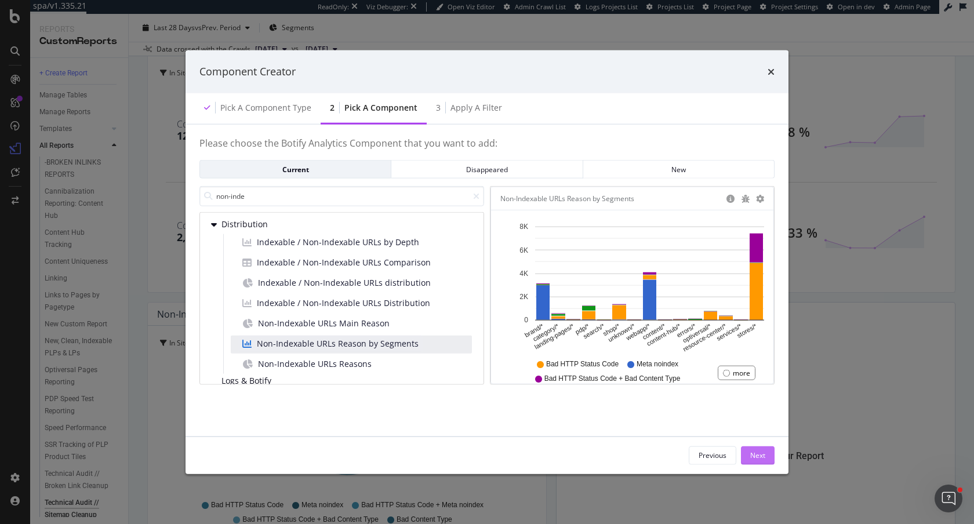
click at [760, 449] on div "Next" at bounding box center [757, 454] width 15 height 17
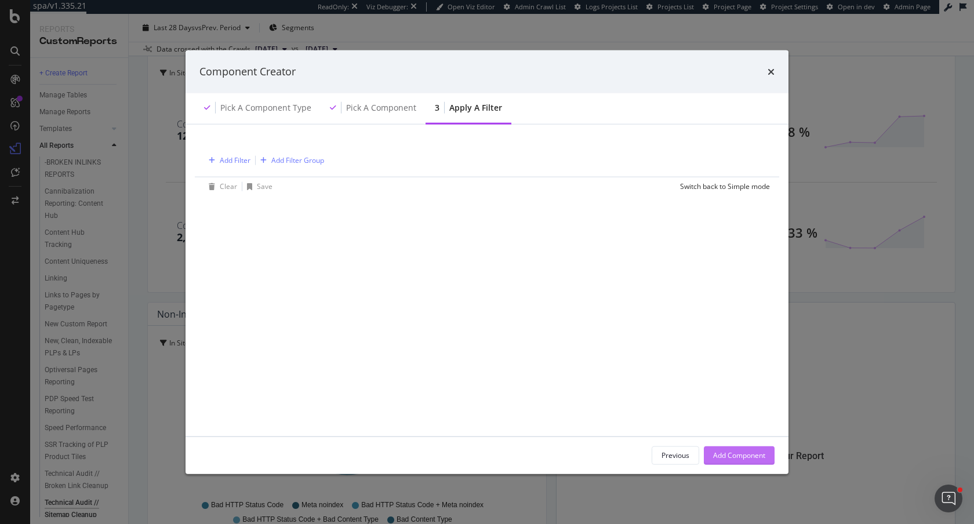
click at [760, 450] on div "Add Component" at bounding box center [739, 455] width 52 height 10
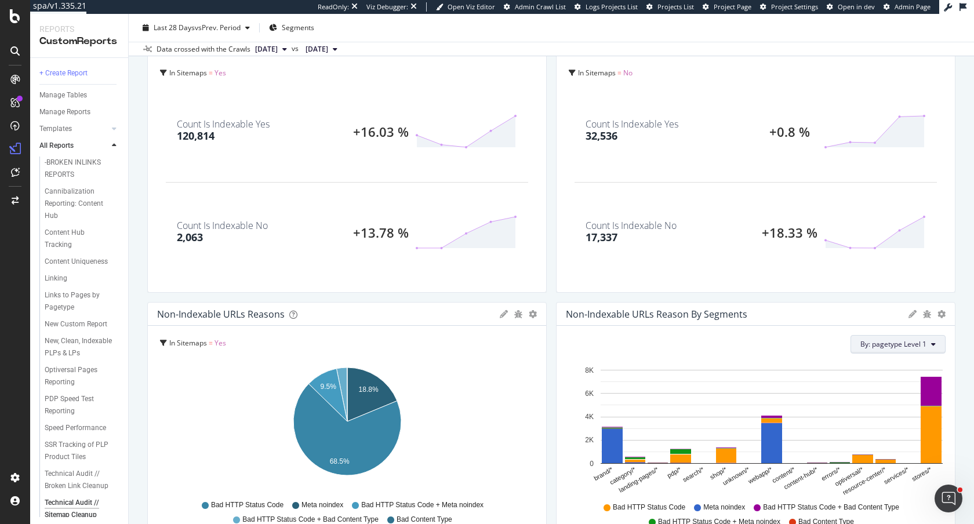
click at [913, 351] on button "By: pagetype Level 1" at bounding box center [897, 344] width 95 height 19
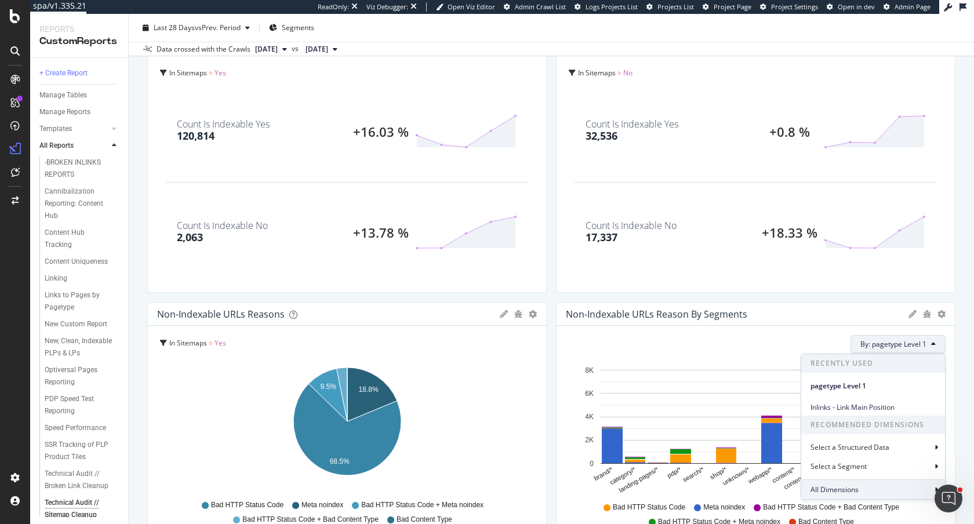
click at [863, 489] on div "All Dimensions" at bounding box center [873, 489] width 144 height 20
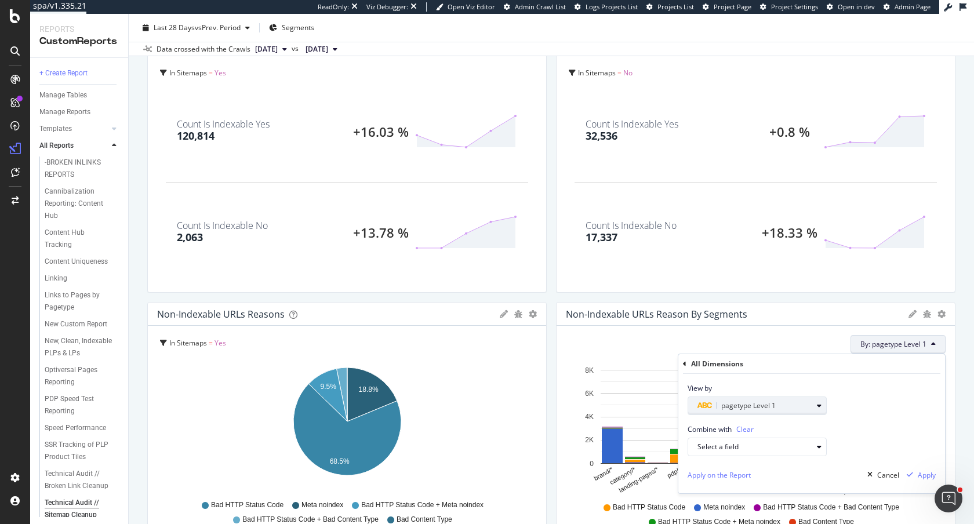
click at [727, 405] on span "pagetype Level 1" at bounding box center [748, 405] width 54 height 10
click at [695, 422] on icon at bounding box center [693, 425] width 3 height 7
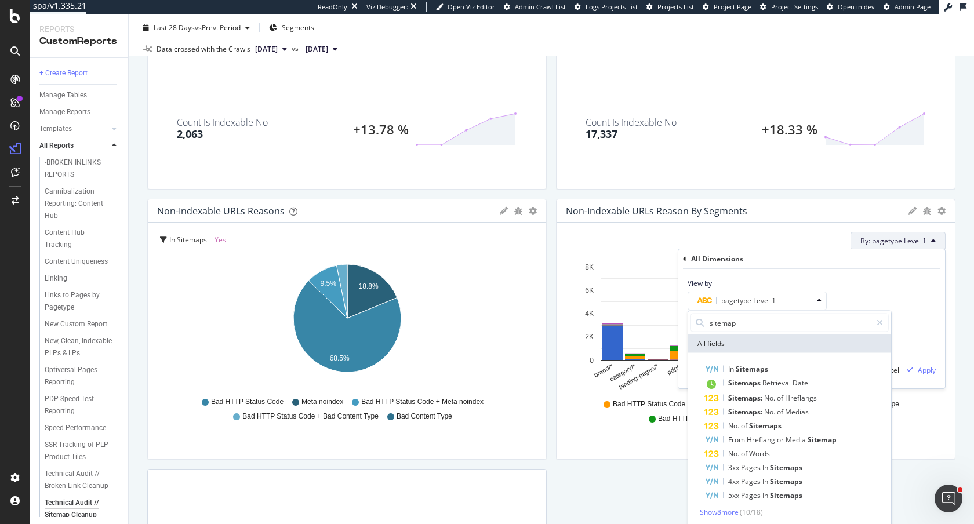
scroll to position [203, 0]
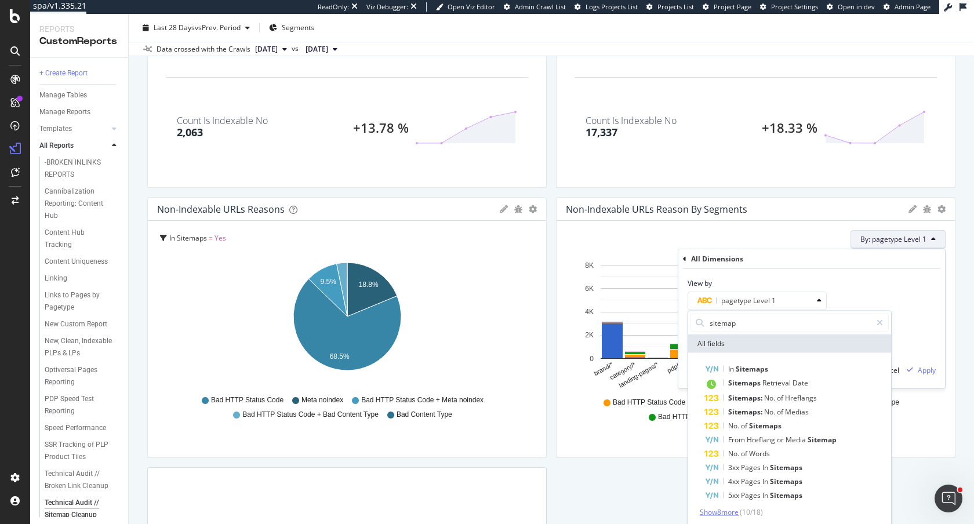
type input "sitemap"
click at [731, 510] on span "Show 8 more" at bounding box center [718, 512] width 39 height 10
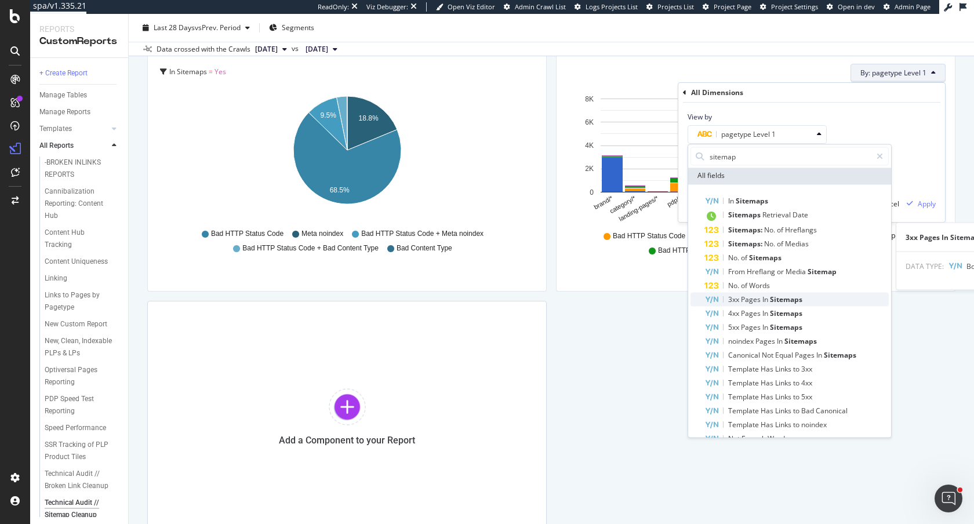
scroll to position [0, 0]
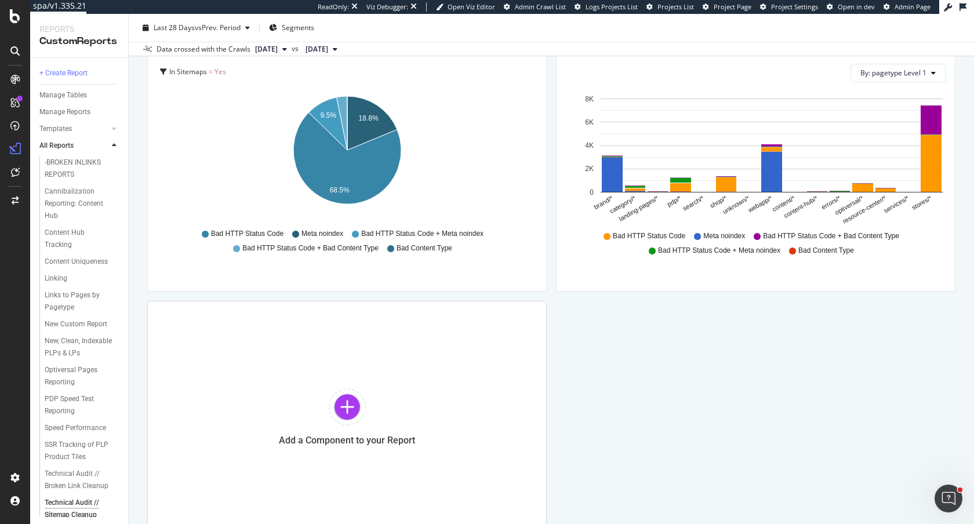
drag, startPoint x: 592, startPoint y: 348, endPoint x: 852, endPoint y: 156, distance: 323.3
click at [592, 348] on div "Indexable vs. Non-Indexable URLs in the Sitemap KPIs Table Edit KPIs Edit Filte…" at bounding box center [551, 147] width 808 height 772
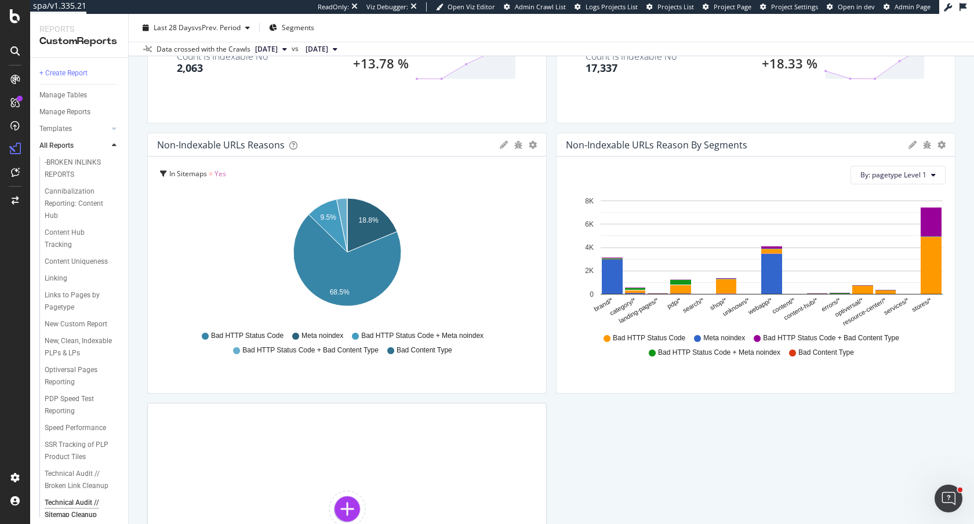
scroll to position [249, 0]
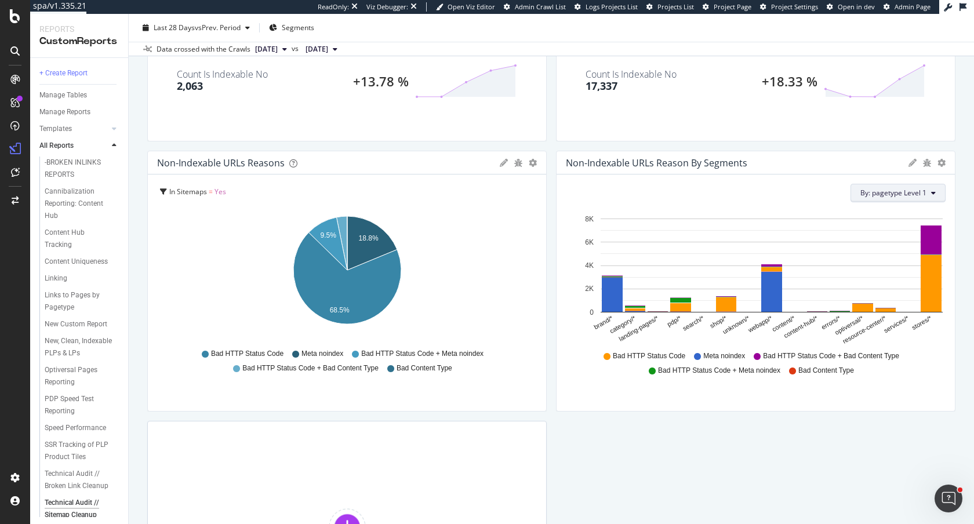
click at [897, 194] on span "By: pagetype Level 1" at bounding box center [893, 193] width 66 height 10
click at [709, 196] on div "By: pagetype Level 1" at bounding box center [756, 193] width 377 height 19
click at [941, 160] on icon "gear" at bounding box center [941, 163] width 8 height 8
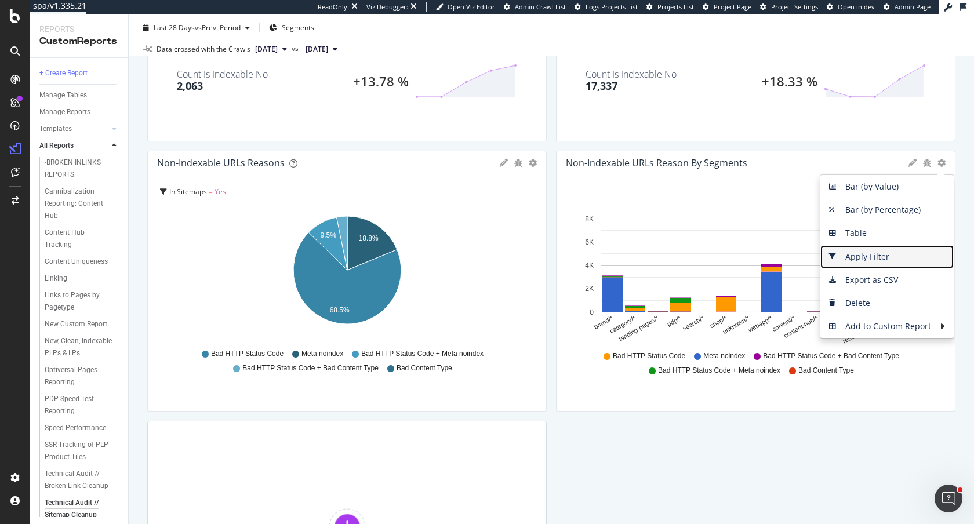
click at [869, 262] on span "Apply Filter" at bounding box center [886, 256] width 133 height 17
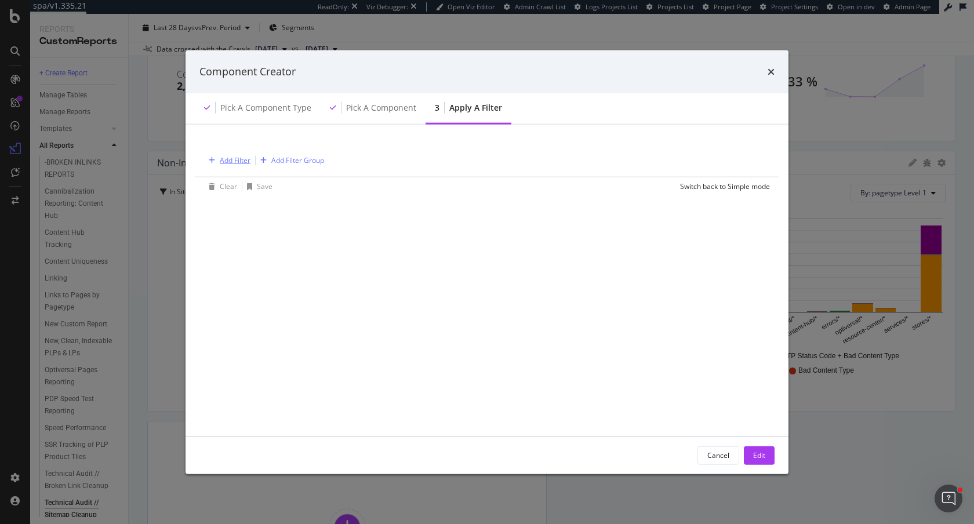
click at [229, 159] on div "Add Filter" at bounding box center [235, 160] width 31 height 10
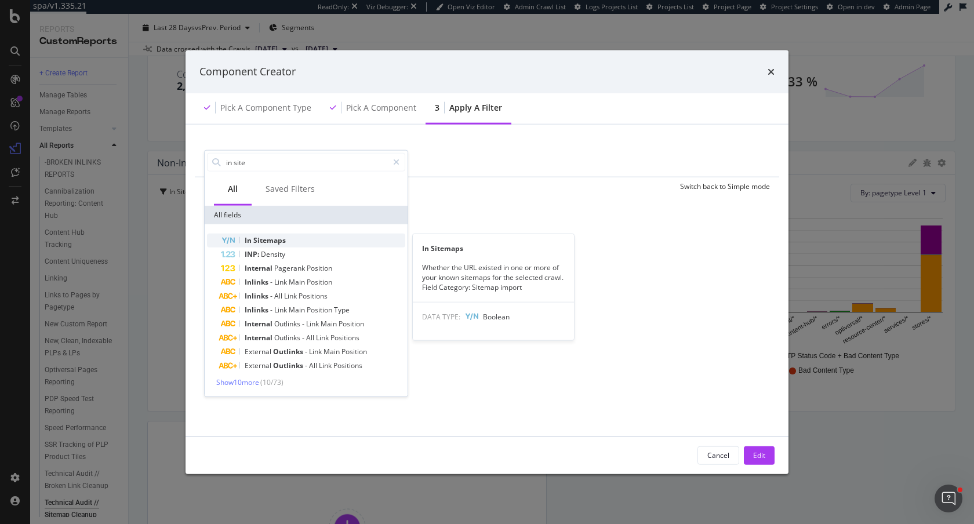
type input "in site"
click at [272, 245] on div "In Sitemaps" at bounding box center [313, 241] width 184 height 14
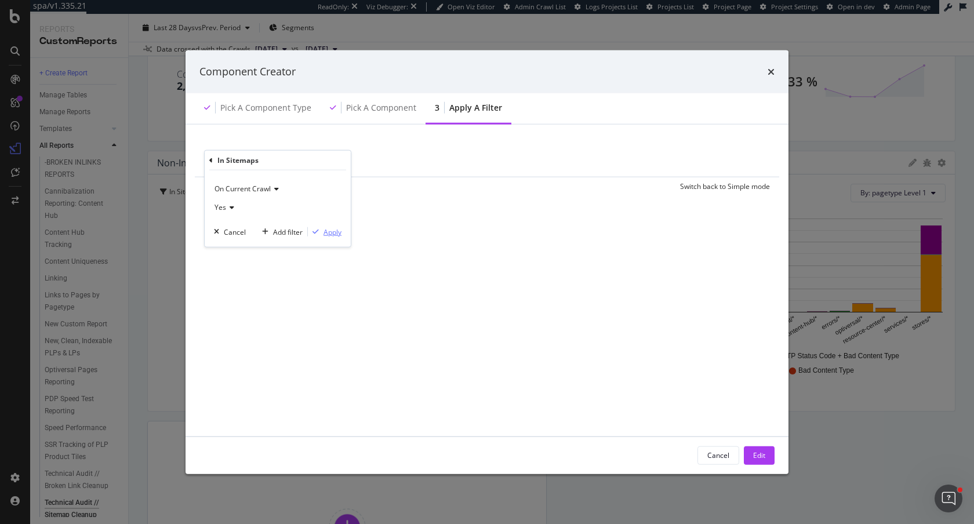
click at [335, 231] on div "Apply" at bounding box center [332, 232] width 18 height 10
click at [302, 157] on div "Add Filter" at bounding box center [301, 160] width 31 height 10
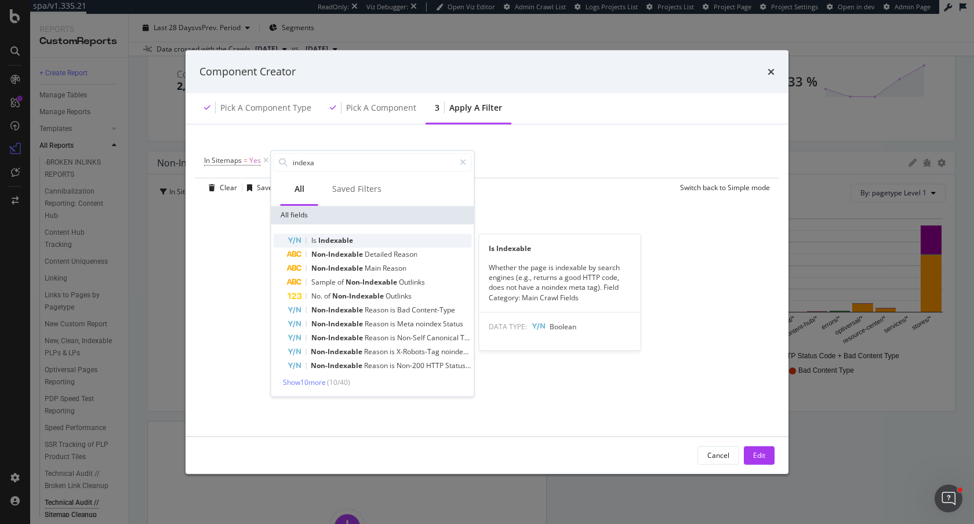
type input "indexa"
click at [328, 244] on span "Indexable" at bounding box center [335, 240] width 35 height 10
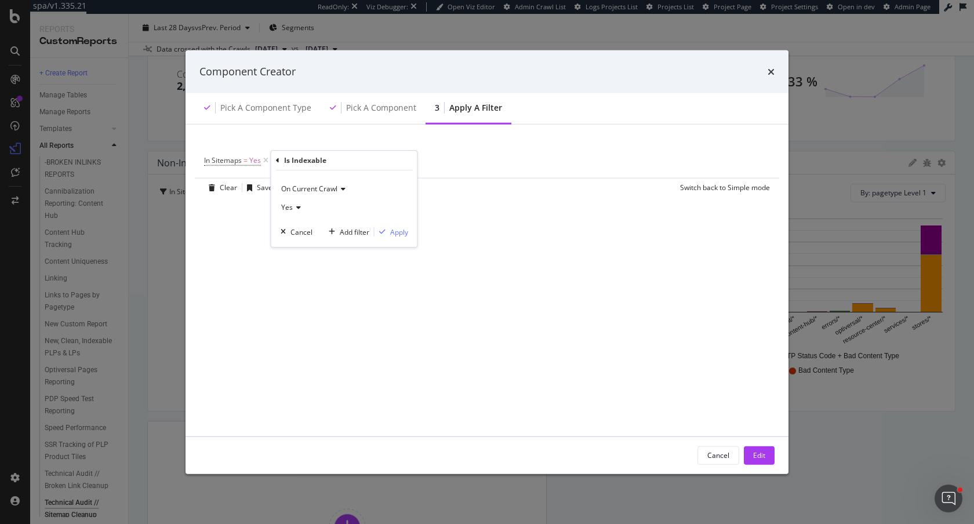
click at [290, 206] on span "Yes" at bounding box center [287, 207] width 12 height 10
click at [301, 240] on div "No" at bounding box center [345, 246] width 124 height 15
click at [404, 234] on div "Apply" at bounding box center [399, 232] width 18 height 10
click at [760, 458] on div "Edit" at bounding box center [759, 455] width 12 height 10
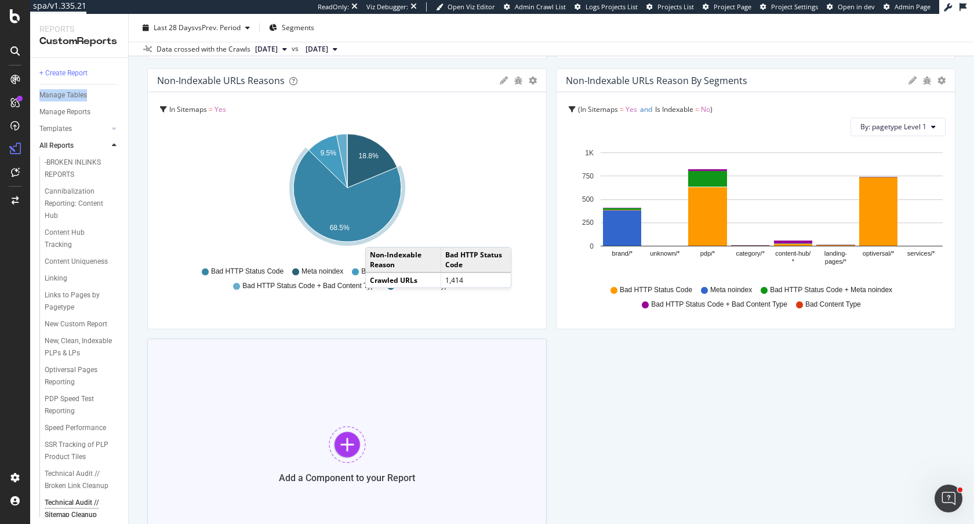
scroll to position [388, 0]
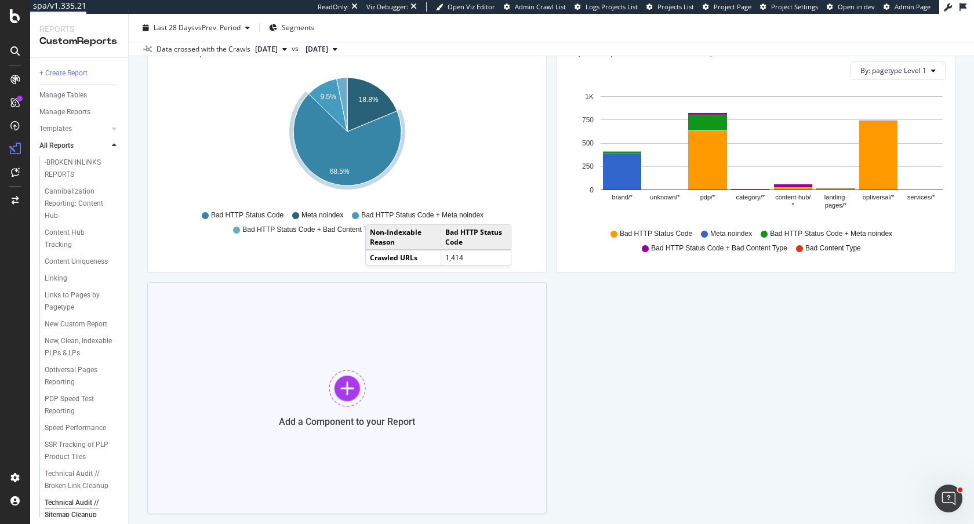
click at [347, 384] on div at bounding box center [347, 388] width 37 height 37
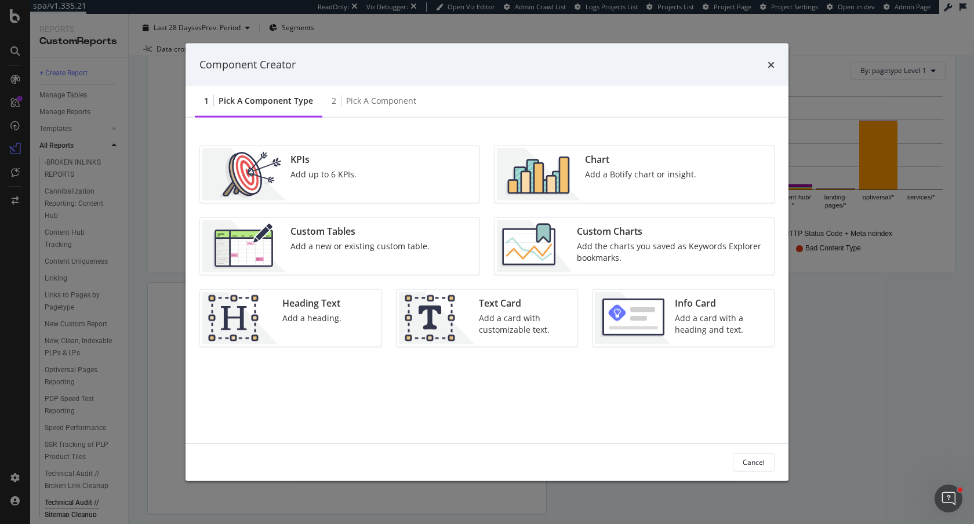
click at [479, 333] on div "Add a card with customizable text." at bounding box center [525, 323] width 92 height 23
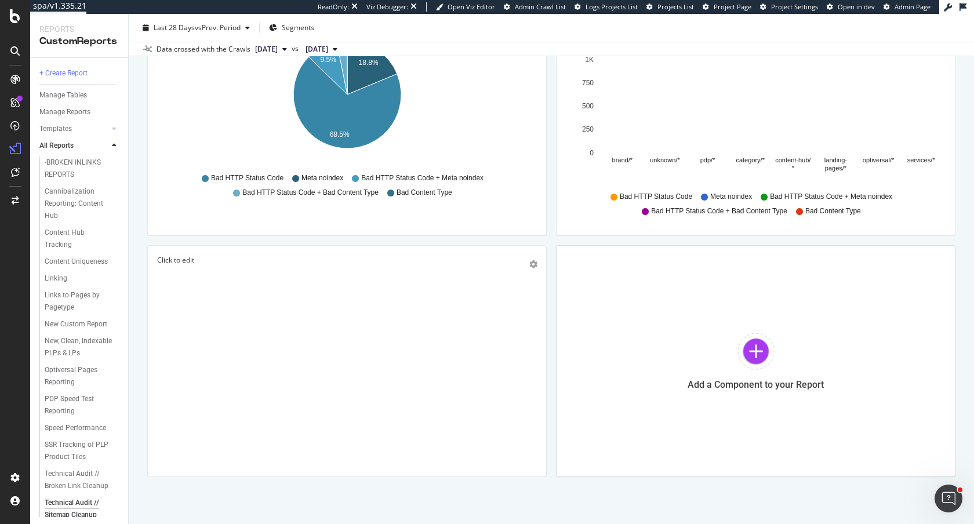
scroll to position [437, 0]
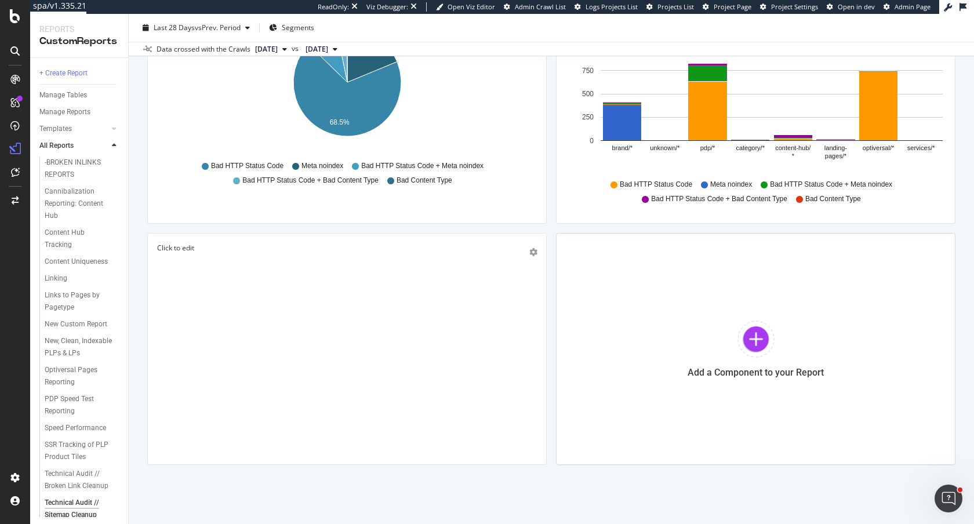
click at [273, 294] on div "Click to edit" at bounding box center [347, 349] width 380 height 212
click at [229, 283] on p "Click to edit" at bounding box center [347, 281] width 360 height 10
click at [281, 257] on icon "link" at bounding box center [283, 255] width 10 height 8
click at [358, 304] on icon "pencil" at bounding box center [356, 302] width 9 height 9
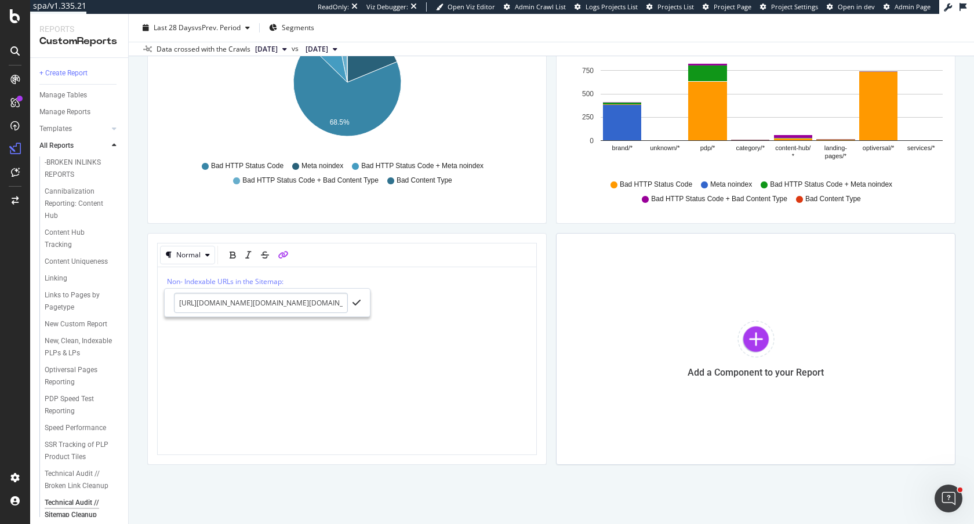
scroll to position [0, 2352]
type input "https://app.botify.com/petco-org/petco.com/crawl/explorer?explorerBookmark=fdd9…"
click at [353, 305] on icon "check" at bounding box center [356, 302] width 8 height 9
click at [351, 282] on p "Non- Indexable URLs in the Sitemap:" at bounding box center [347, 281] width 360 height 10
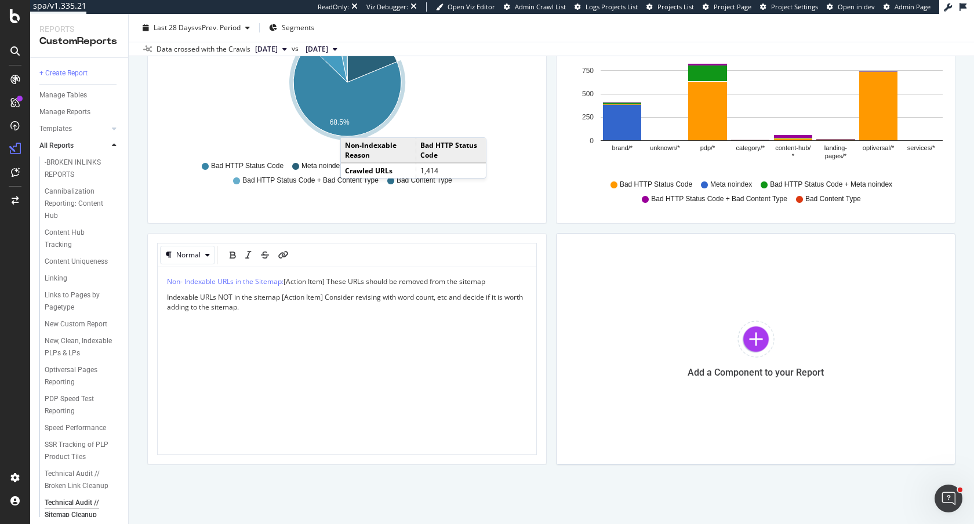
drag, startPoint x: 282, startPoint y: 297, endPoint x: 151, endPoint y: 299, distance: 130.4
click at [151, 299] on div "Normal Non- Indexable URLs in the Sitemap: [Action Item] These URLs should be r…" at bounding box center [346, 349] width 399 height 232
click at [285, 293] on span "Indexable URLs NOT in the sitemap [Action Item] Consider revising with word cou…" at bounding box center [346, 302] width 358 height 20
click at [281, 254] on icon "link" at bounding box center [283, 255] width 10 height 8
click at [357, 319] on icon "pencil" at bounding box center [356, 318] width 9 height 9
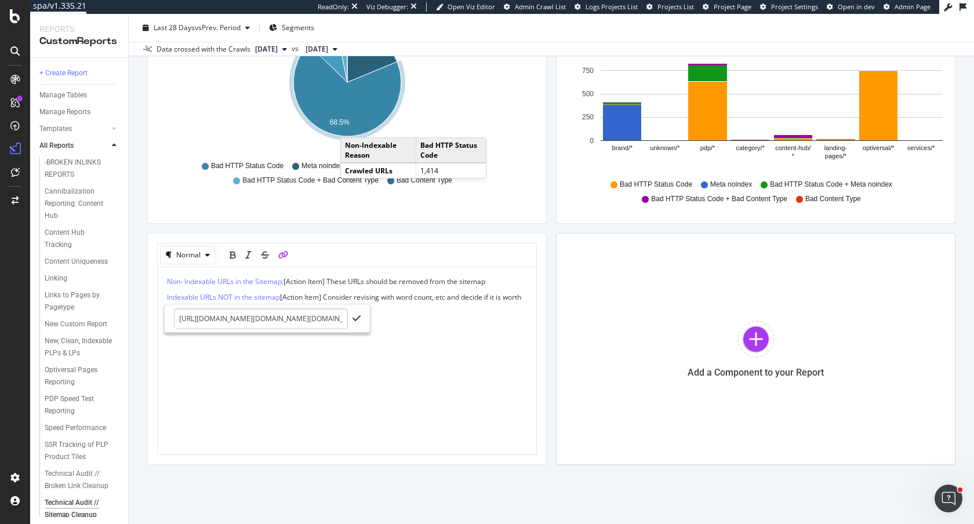
scroll to position [0, 2464]
type input "https://app.botify.com/petco-org/petco.com/crawl/explorer?explorerBookmark=fdd9…"
click at [355, 319] on icon "check" at bounding box center [356, 318] width 8 height 9
click at [548, 355] on div "Indexable vs. Non-Indexable URLs in the Sitemap KPIs Table Edit KPIs Edit Filte…" at bounding box center [551, 79] width 808 height 772
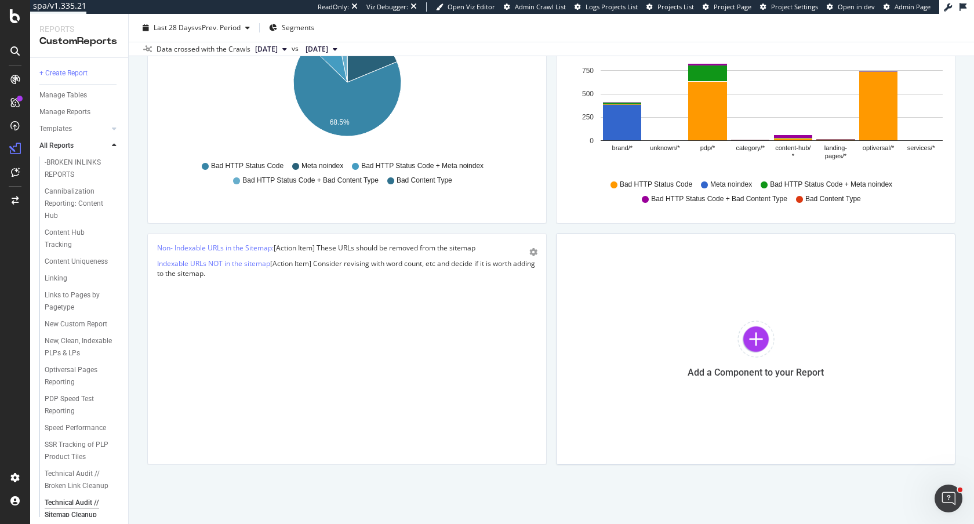
click at [274, 275] on p "Indexable URLs NOT in the sitemap [Action Item] Consider revising with word cou…" at bounding box center [347, 268] width 380 height 20
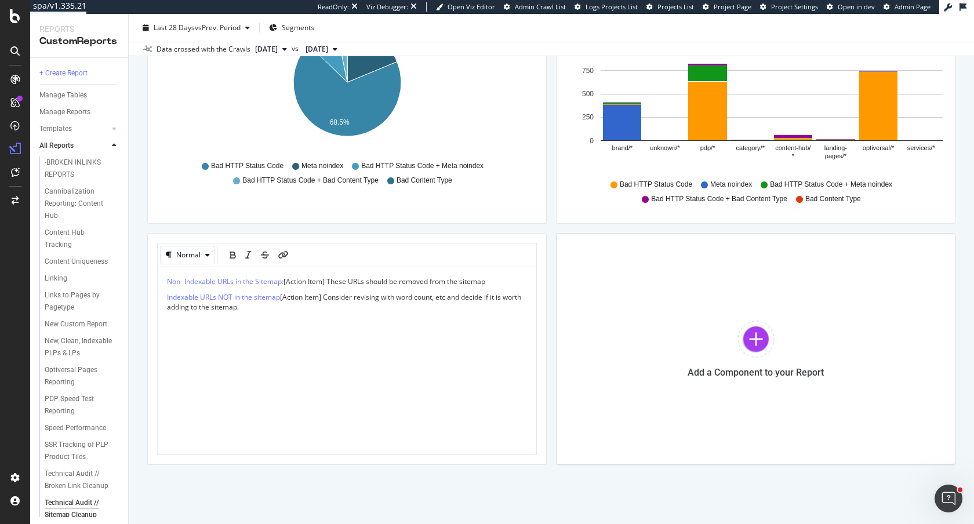
click at [271, 305] on p "Indexable URLs NOT in the sitemap [Action Item] Consider revising with word cou…" at bounding box center [347, 302] width 360 height 20
copy div "Non- Indexable URLs in the Sitemap: [Action Item] These URLs should be removed …"
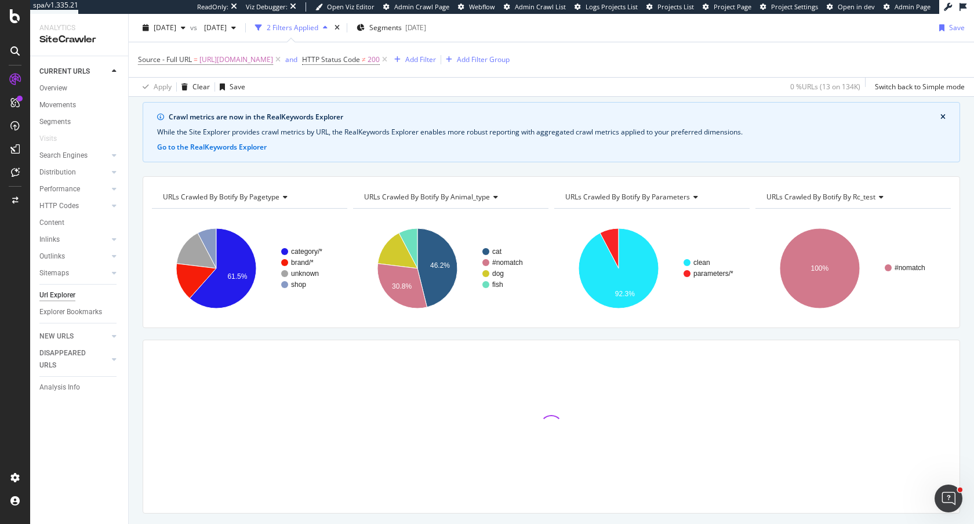
scroll to position [37, 0]
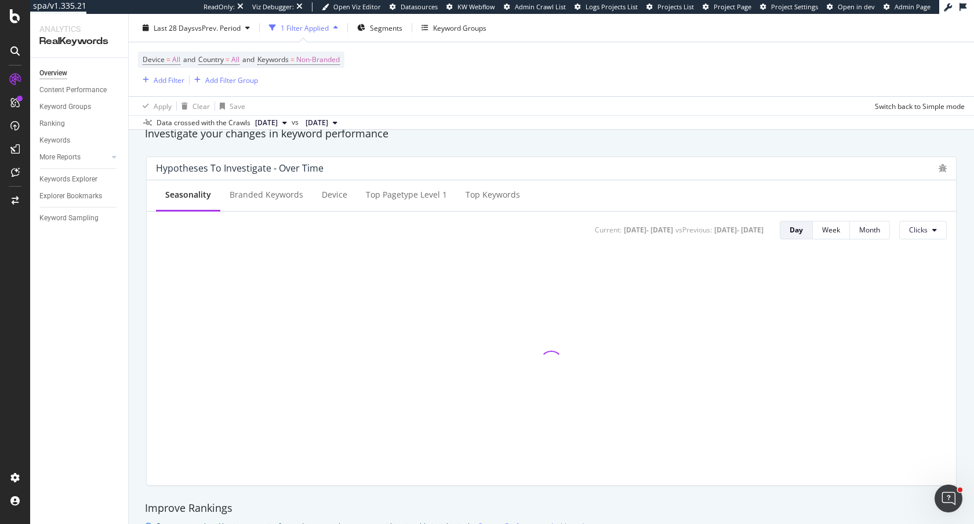
scroll to position [129, 0]
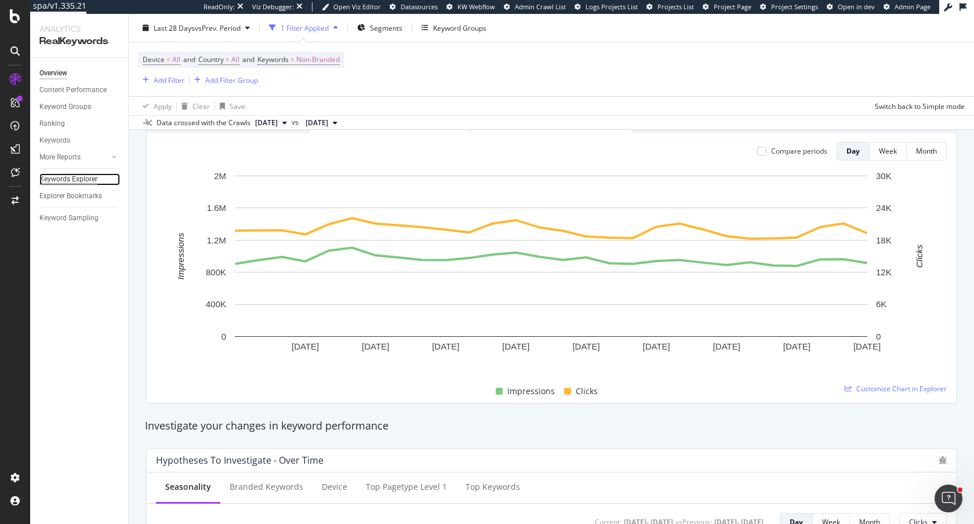
click at [68, 177] on div "Keywords Explorer" at bounding box center [68, 179] width 58 height 12
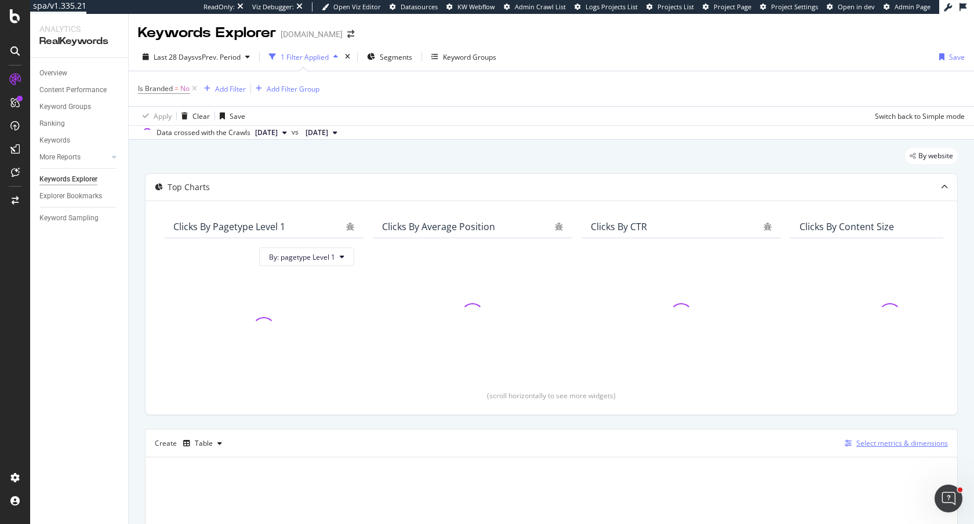
click at [887, 441] on div "Select metrics & dimensions" at bounding box center [902, 443] width 92 height 10
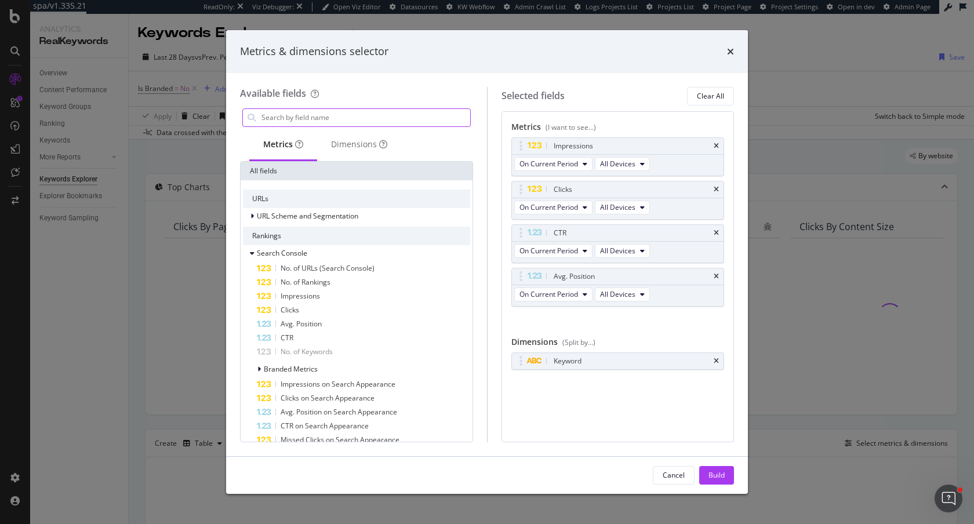
click at [340, 119] on input "modal" at bounding box center [365, 117] width 210 height 17
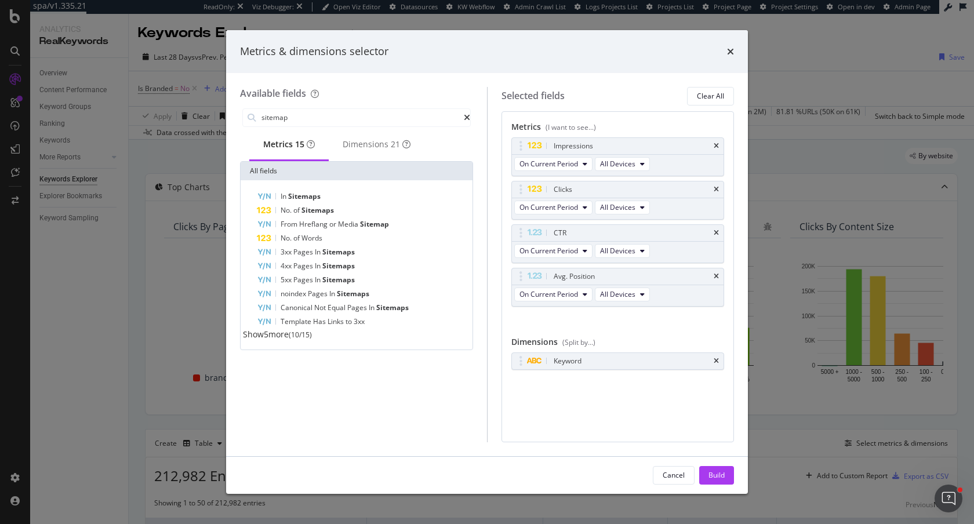
type input "sitemap"
click at [270, 340] on span "Show 5 more" at bounding box center [266, 334] width 46 height 11
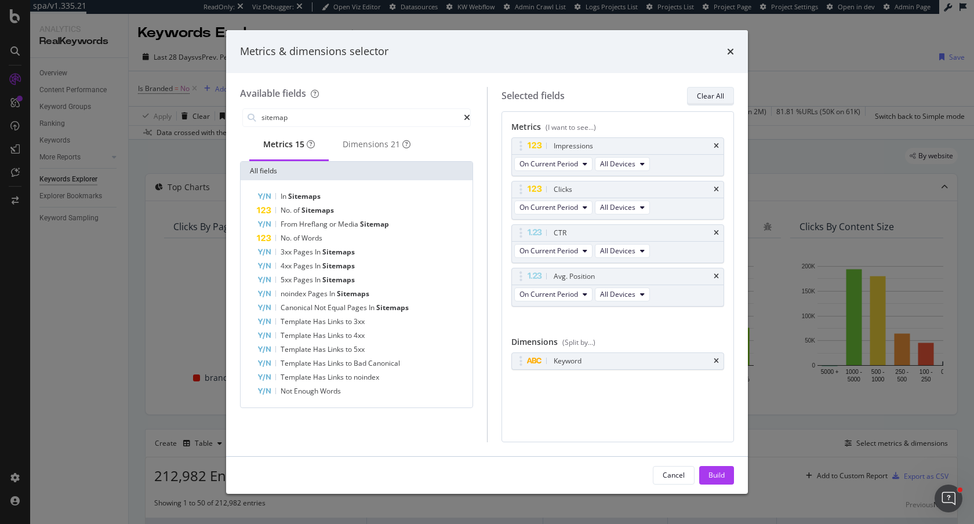
click at [709, 99] on div "Clear All" at bounding box center [710, 96] width 27 height 10
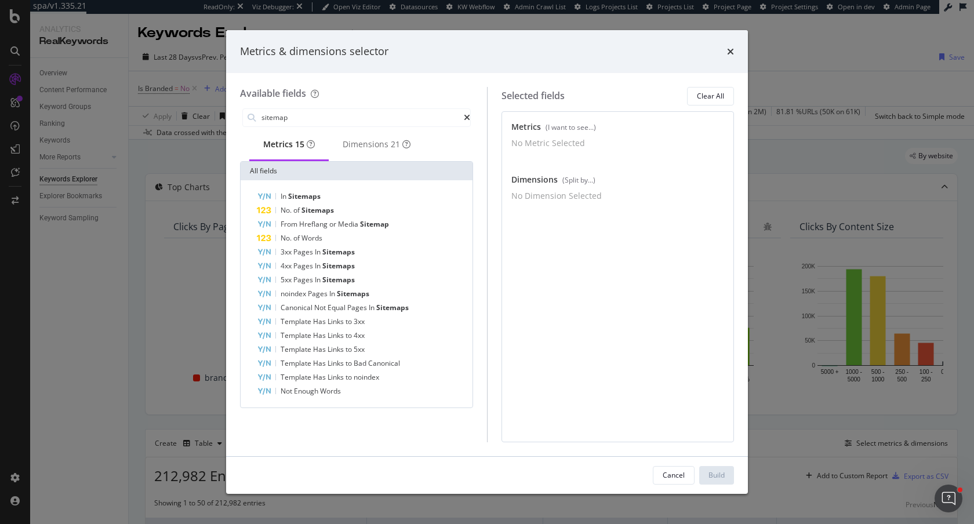
click at [145, 240] on div "Metrics & dimensions selector Available fields sitemap Metrics 15 Dimensions 21…" at bounding box center [487, 262] width 974 height 524
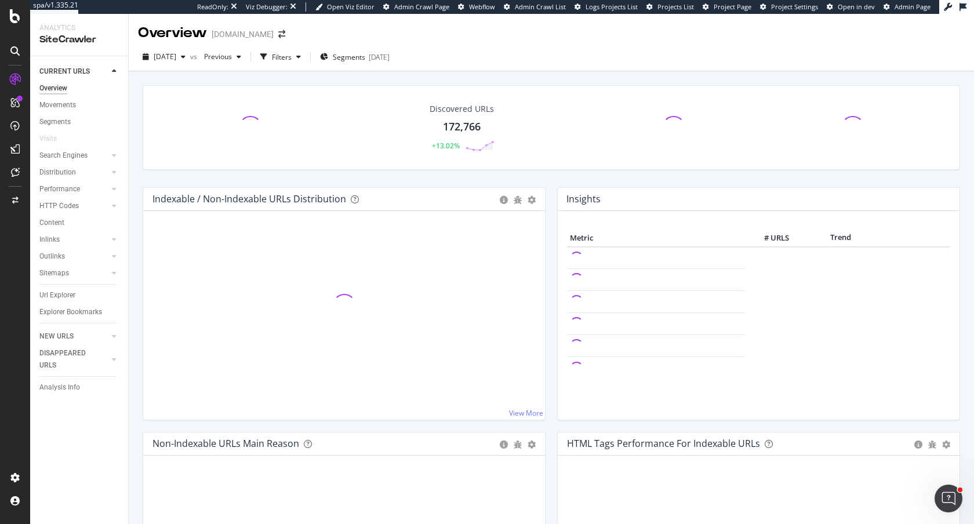
click at [45, 296] on div "Url Explorer" at bounding box center [57, 295] width 36 height 12
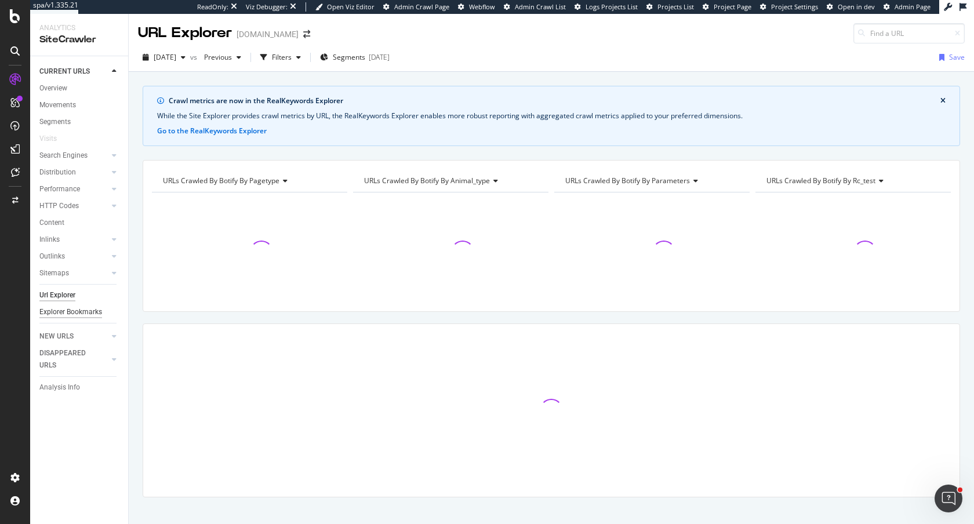
click at [72, 311] on div "Explorer Bookmarks" at bounding box center [70, 312] width 63 height 12
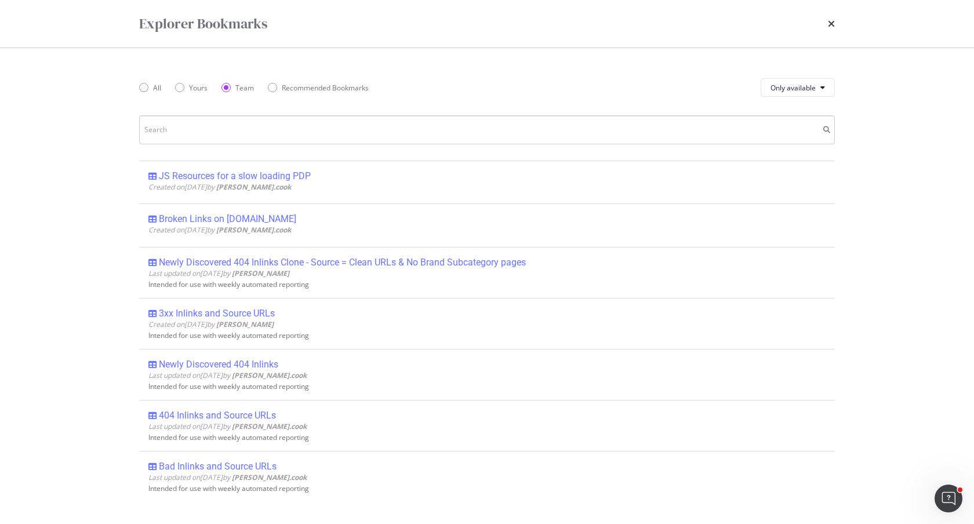
click at [348, 116] on input "modal" at bounding box center [486, 129] width 695 height 29
click at [349, 119] on input "modal" at bounding box center [486, 129] width 695 height 29
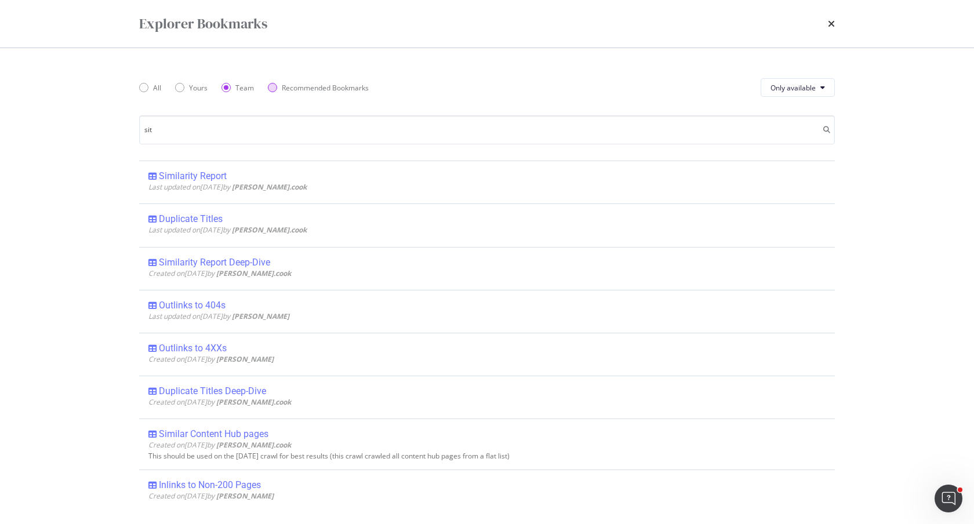
type input "sit"
click at [283, 90] on div "Recommended Bookmarks" at bounding box center [325, 88] width 87 height 10
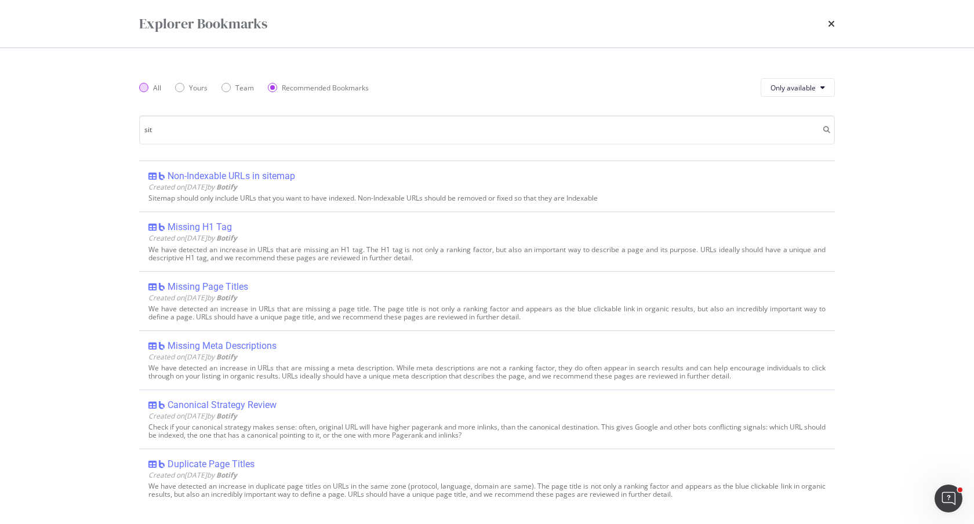
click at [145, 86] on div "All" at bounding box center [143, 87] width 9 height 9
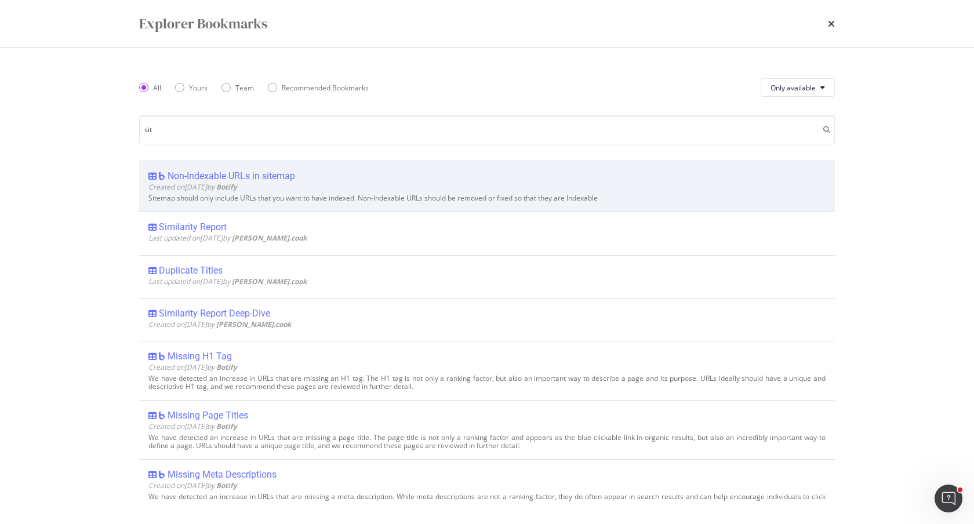
click at [217, 177] on div "Non-Indexable URLs in sitemap" at bounding box center [230, 176] width 127 height 12
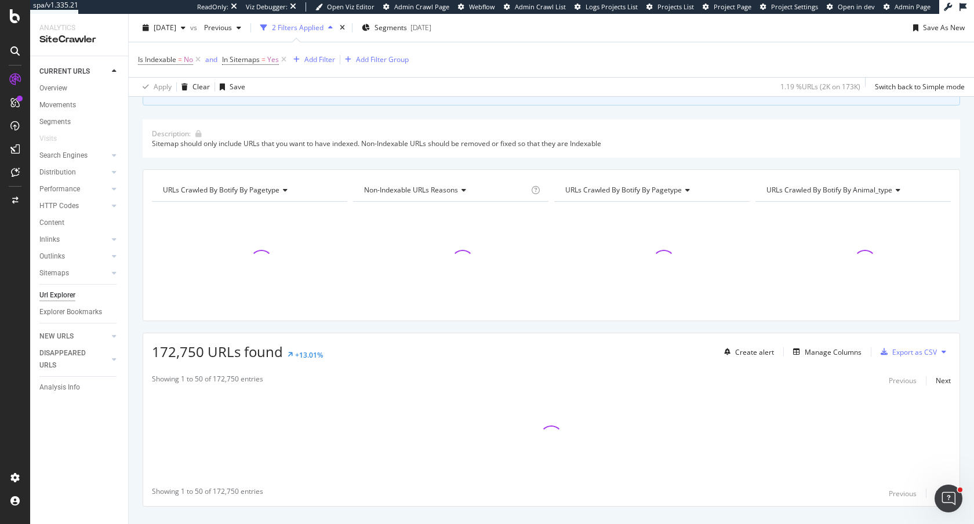
scroll to position [119, 0]
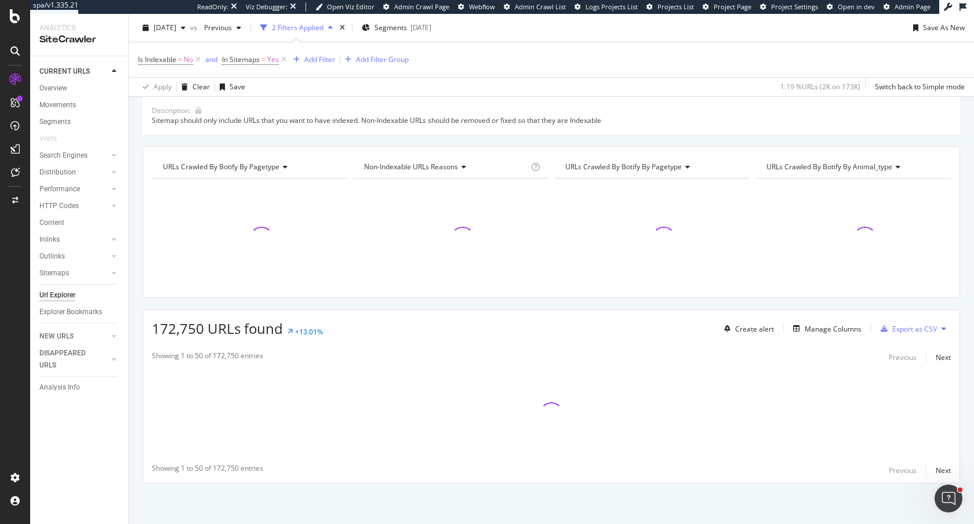
click at [815, 320] on div "Create alert Manage Columns Export as CSV" at bounding box center [834, 329] width 231 height 20
click at [814, 330] on div "Manage Columns" at bounding box center [832, 329] width 57 height 10
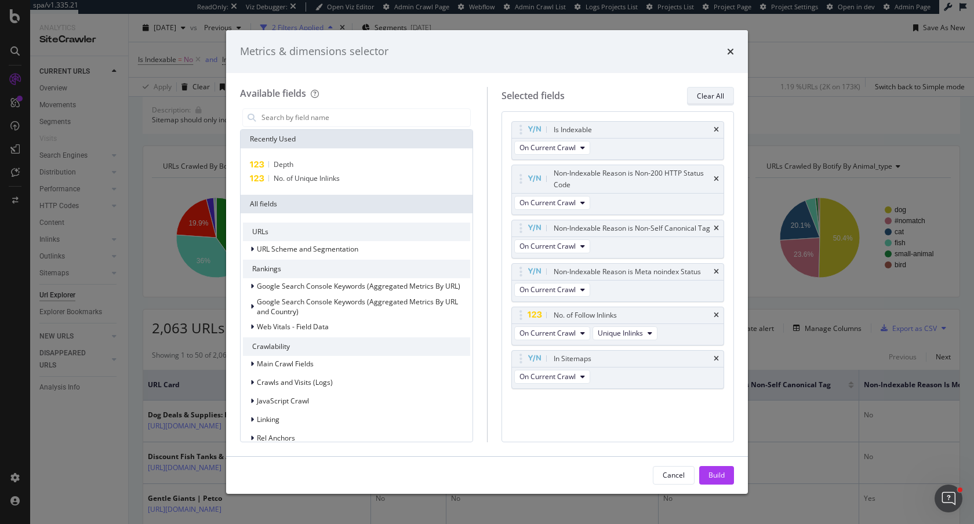
click at [707, 96] on div "Clear All" at bounding box center [710, 96] width 27 height 10
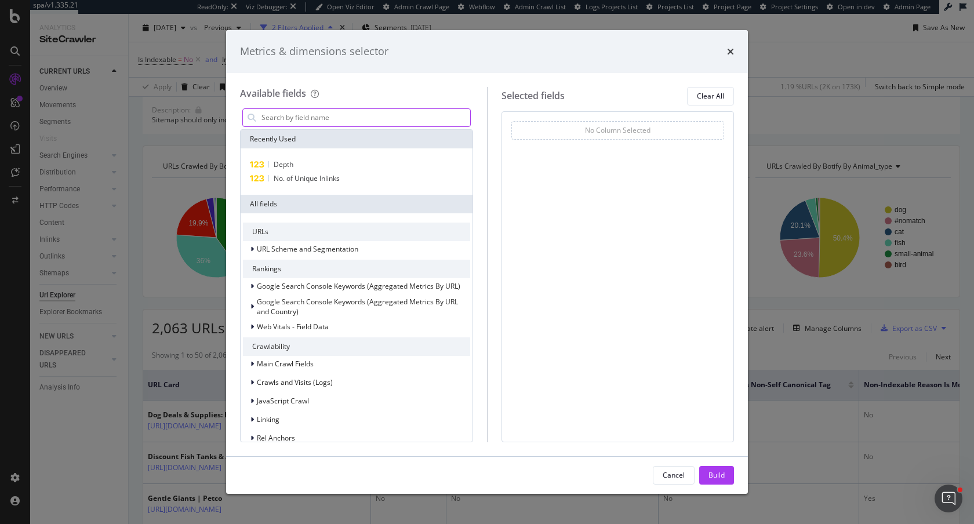
click at [342, 119] on input "modal" at bounding box center [365, 117] width 210 height 17
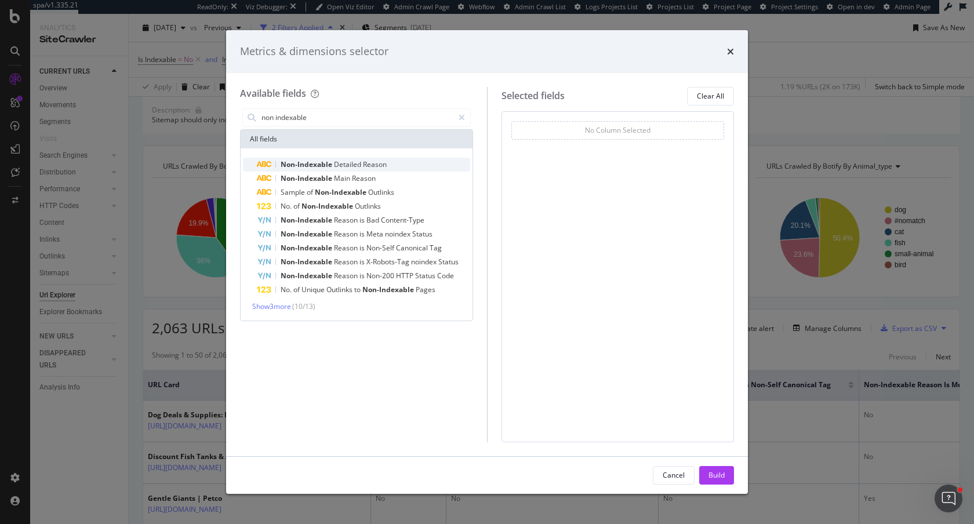
click at [395, 167] on div "Non-Indexable Detailed Reason" at bounding box center [363, 165] width 213 height 14
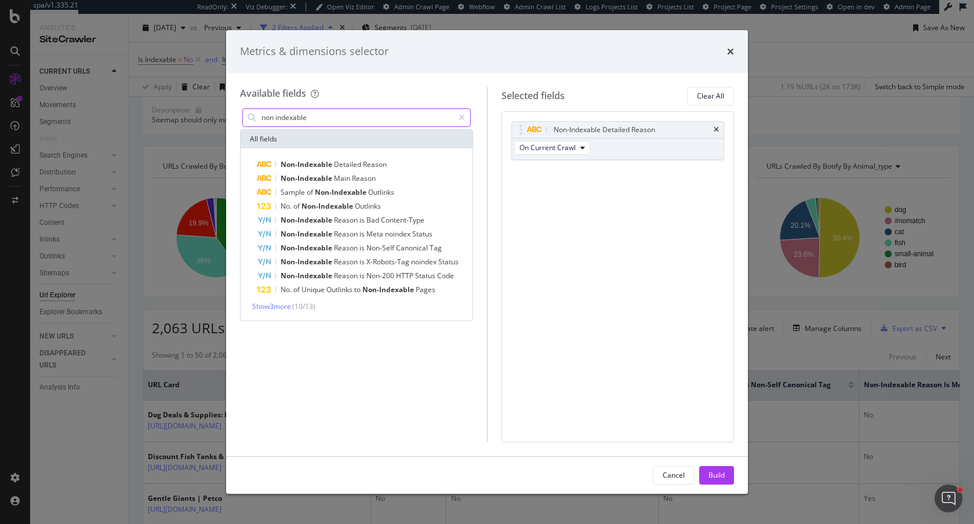
click at [366, 118] on input "non indexable" at bounding box center [356, 117] width 193 height 17
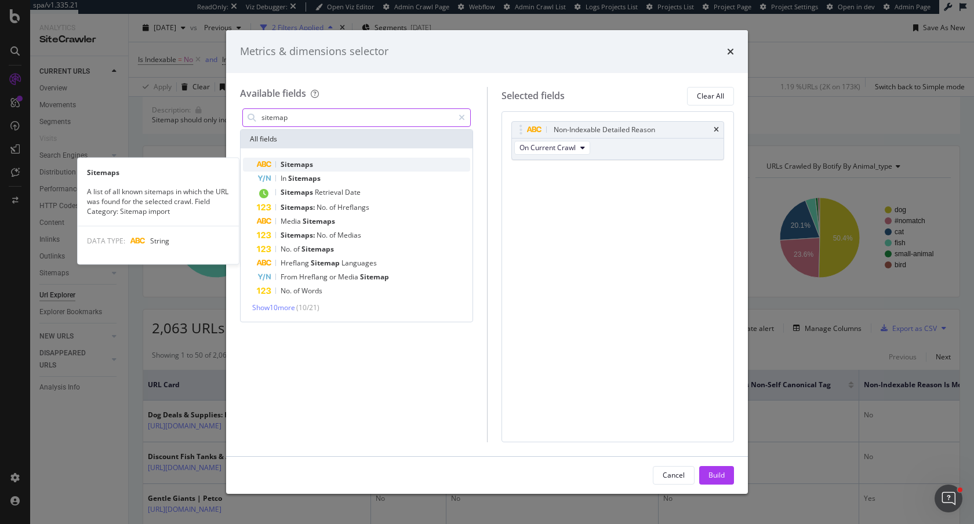
type input "sitemap"
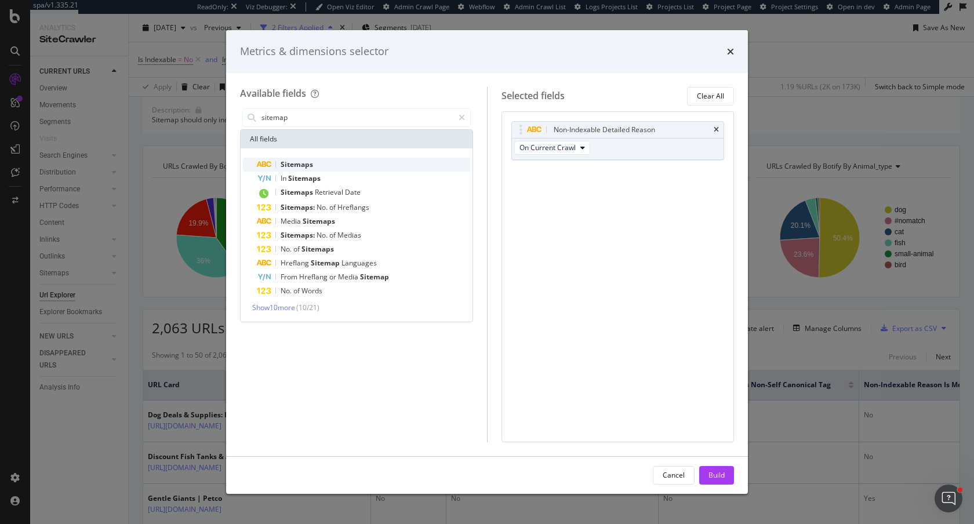
click at [296, 164] on span "Sitemaps" at bounding box center [296, 164] width 32 height 10
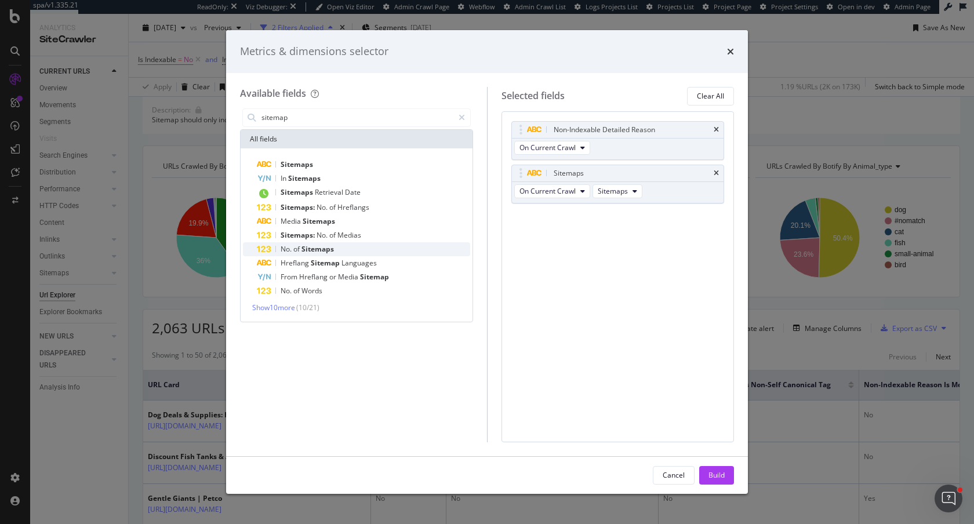
click at [325, 250] on span "Sitemaps" at bounding box center [317, 249] width 32 height 10
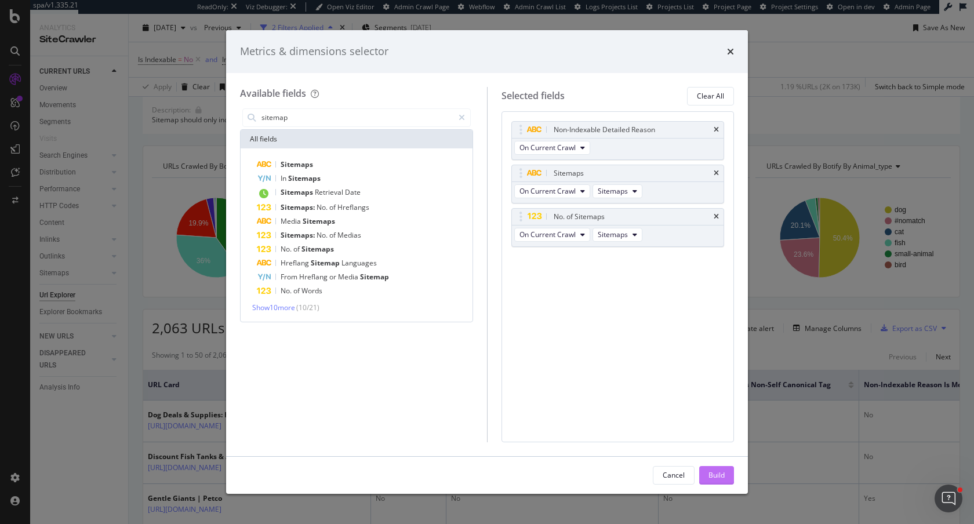
click at [709, 472] on div "Build" at bounding box center [716, 475] width 16 height 10
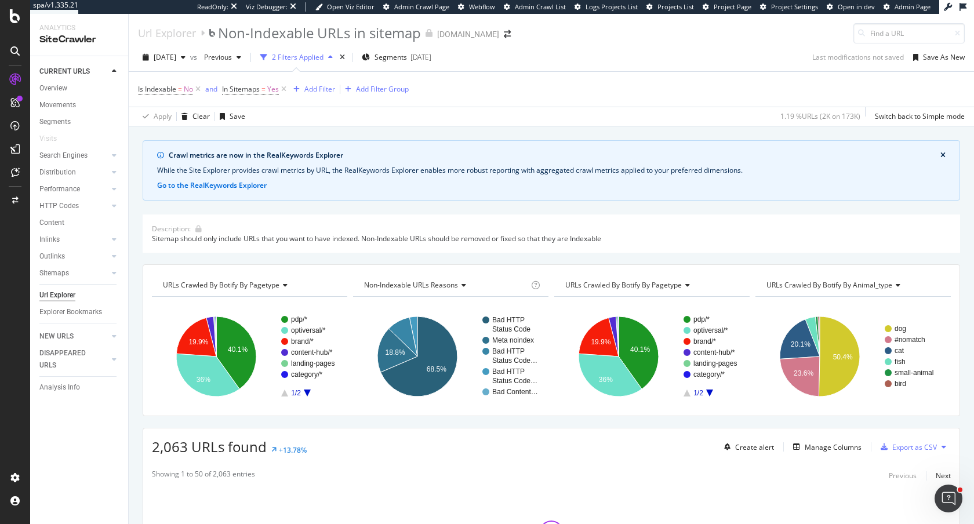
click at [228, 289] on span "URLs Crawled By Botify By pagetype" at bounding box center [221, 285] width 116 height 10
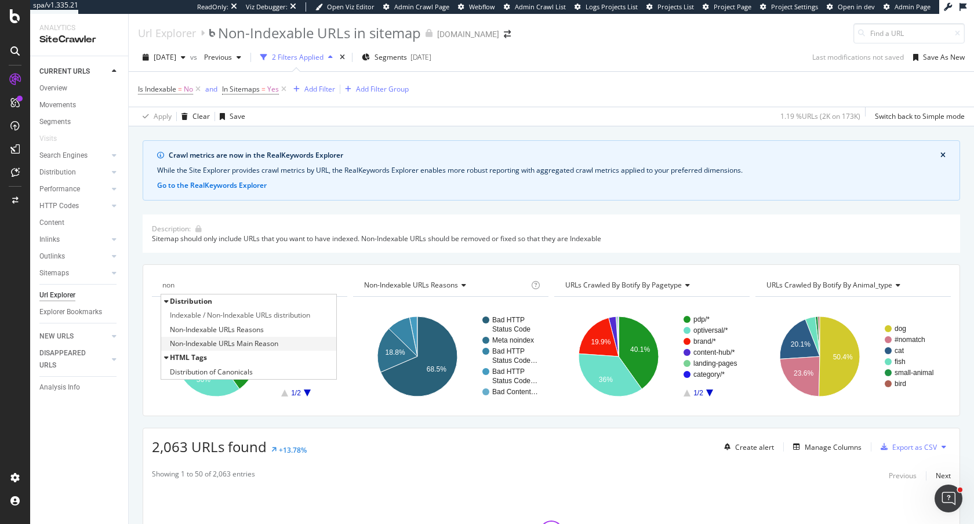
type input "non"
click at [196, 340] on span "Non-Indexable URLs Main Reason" at bounding box center [224, 344] width 108 height 12
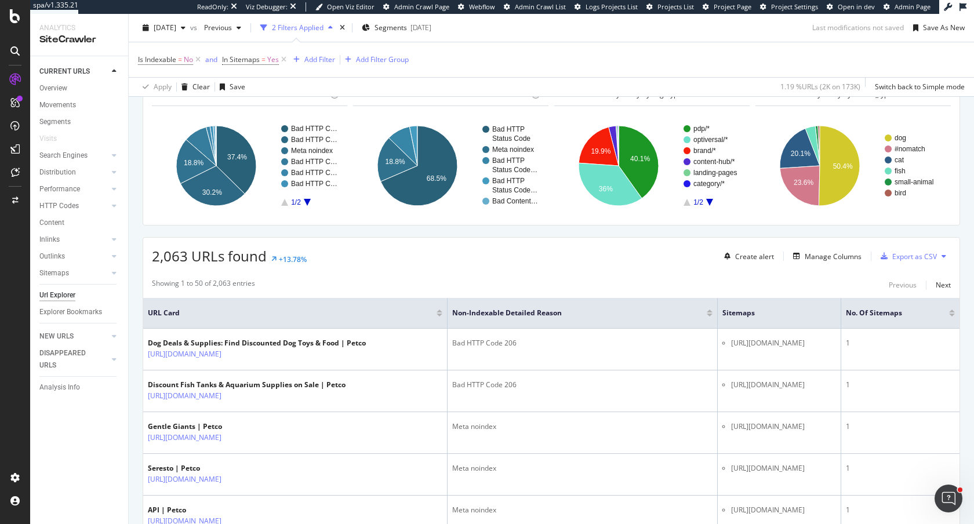
scroll to position [305, 0]
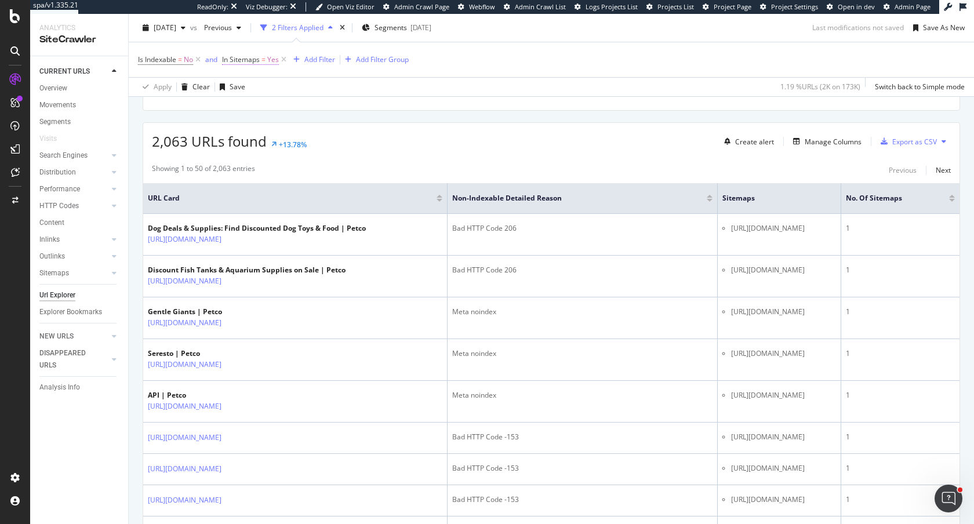
click at [260, 57] on span "In Sitemaps" at bounding box center [241, 59] width 38 height 10
click at [239, 108] on span "Yes" at bounding box center [240, 105] width 12 height 10
click at [250, 146] on div "No" at bounding box center [298, 144] width 124 height 15
click at [359, 130] on div "Apply" at bounding box center [351, 130] width 18 height 10
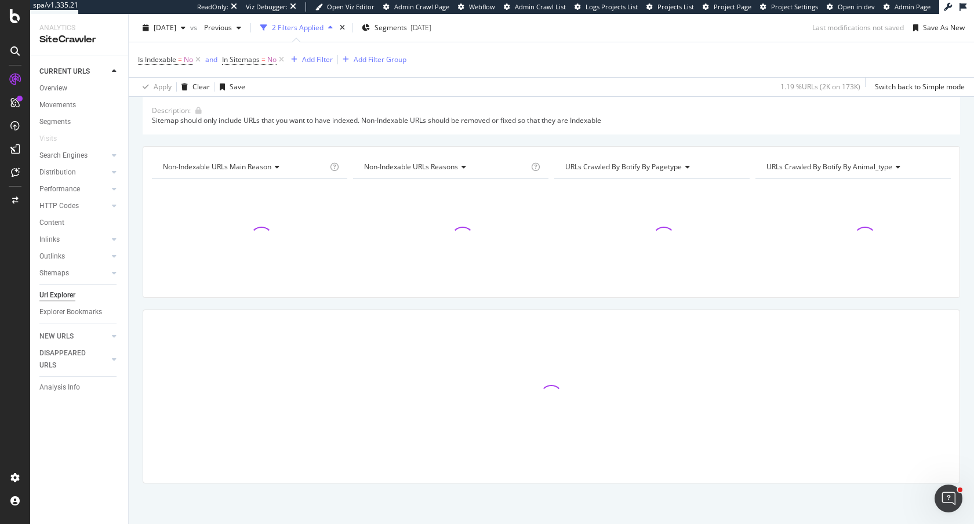
scroll to position [119, 0]
click at [184, 61] on span "Is Indexable = No" at bounding box center [165, 59] width 55 height 10
click at [156, 104] on span "No" at bounding box center [152, 105] width 9 height 10
click at [172, 131] on div "Yes" at bounding box center [213, 129] width 124 height 15
click at [263, 127] on div "Apply" at bounding box center [266, 130] width 18 height 10
